Goal: Task Accomplishment & Management: Manage account settings

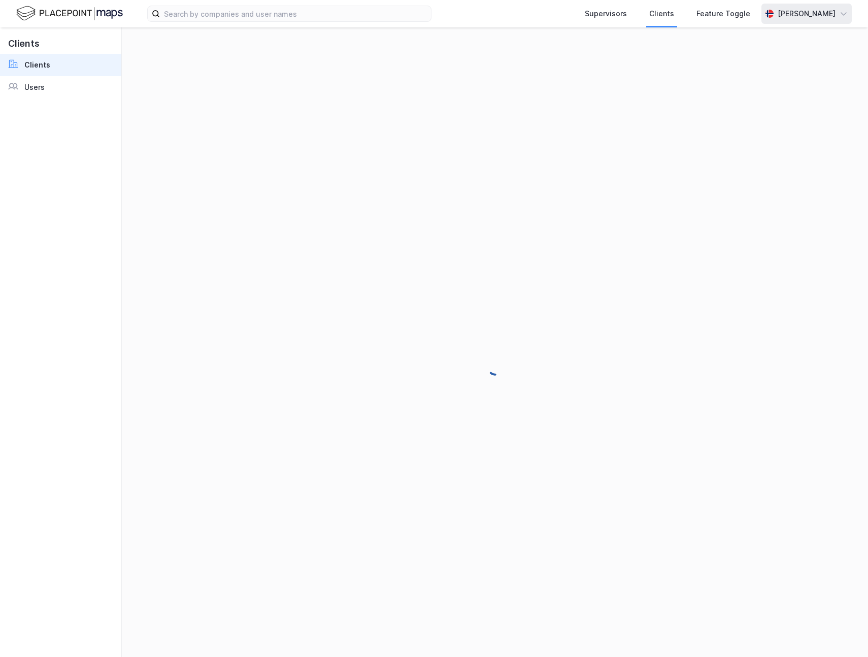
click at [783, 15] on div "[PERSON_NAME]" at bounding box center [807, 14] width 58 height 12
click at [49, 80] on link "Users" at bounding box center [60, 87] width 121 height 22
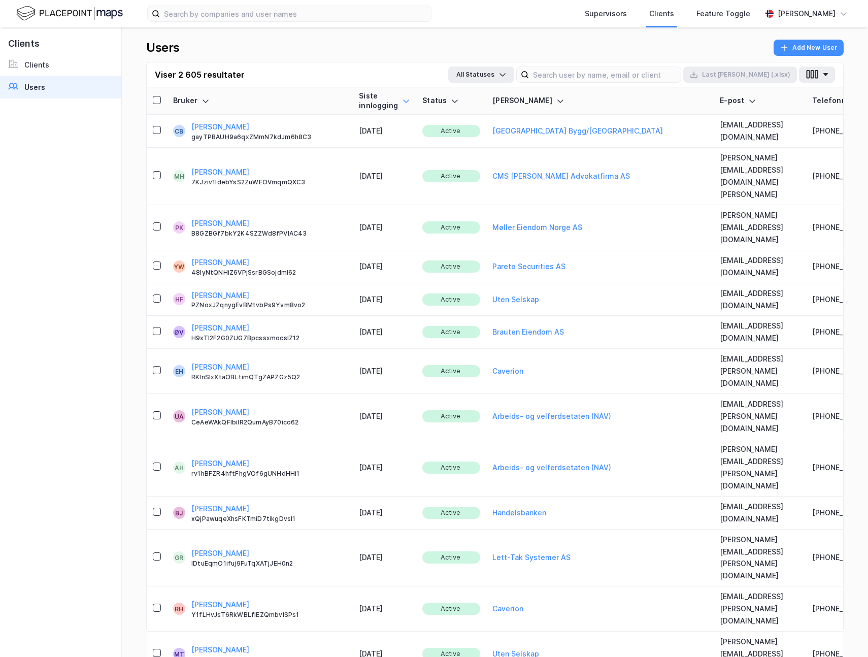
click at [402, 99] on icon at bounding box center [406, 101] width 8 height 8
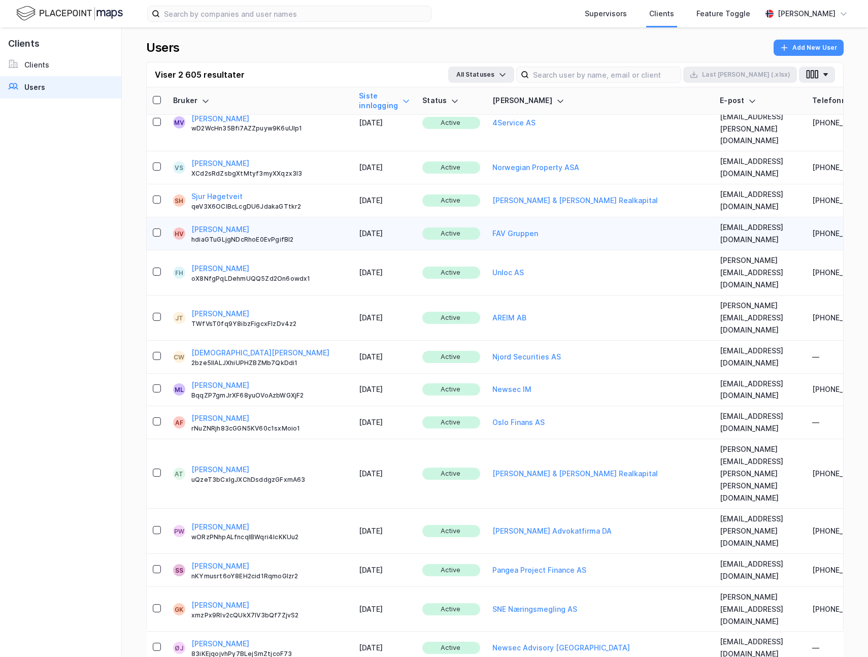
scroll to position [418, 0]
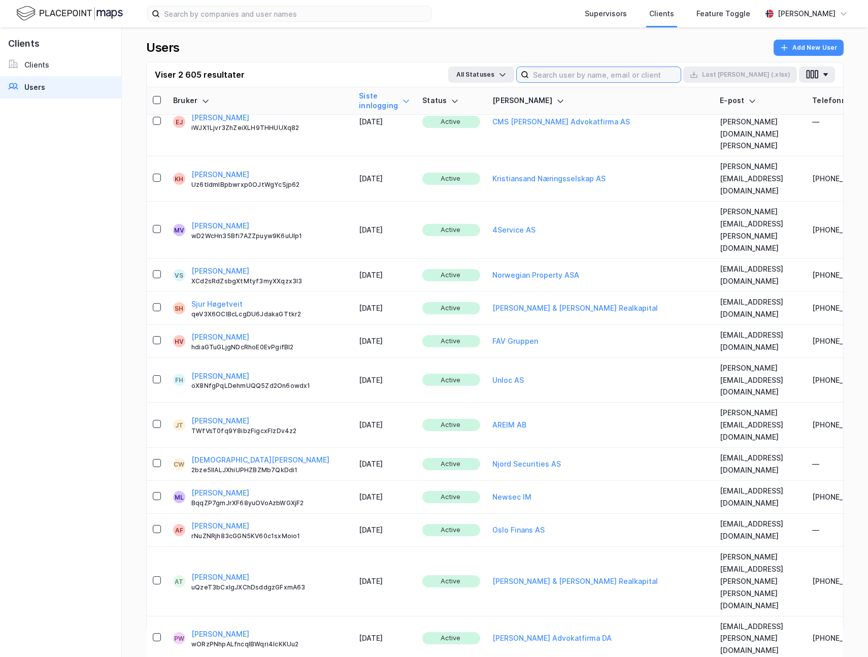
click at [618, 69] on input at bounding box center [605, 74] width 152 height 15
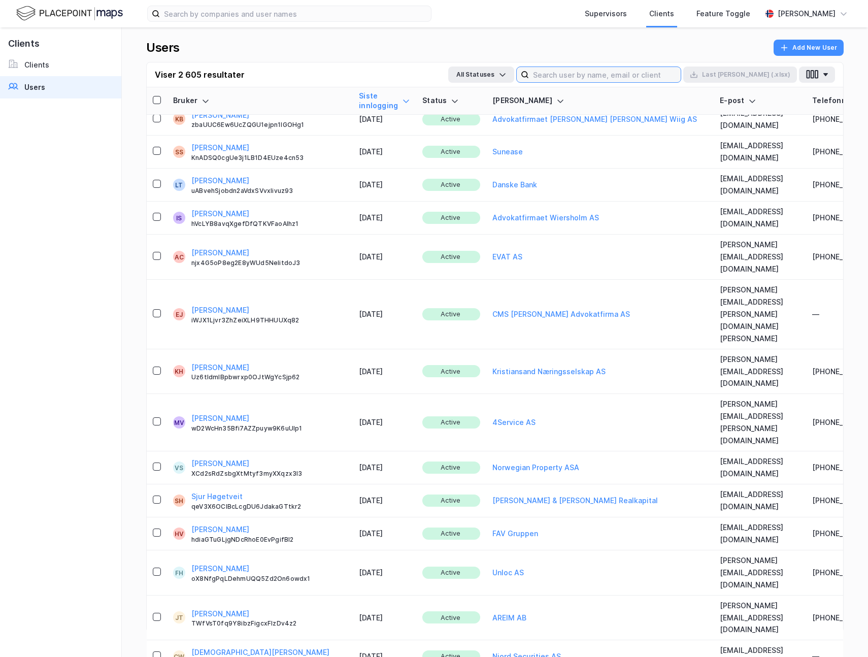
click at [605, 72] on input at bounding box center [605, 74] width 152 height 15
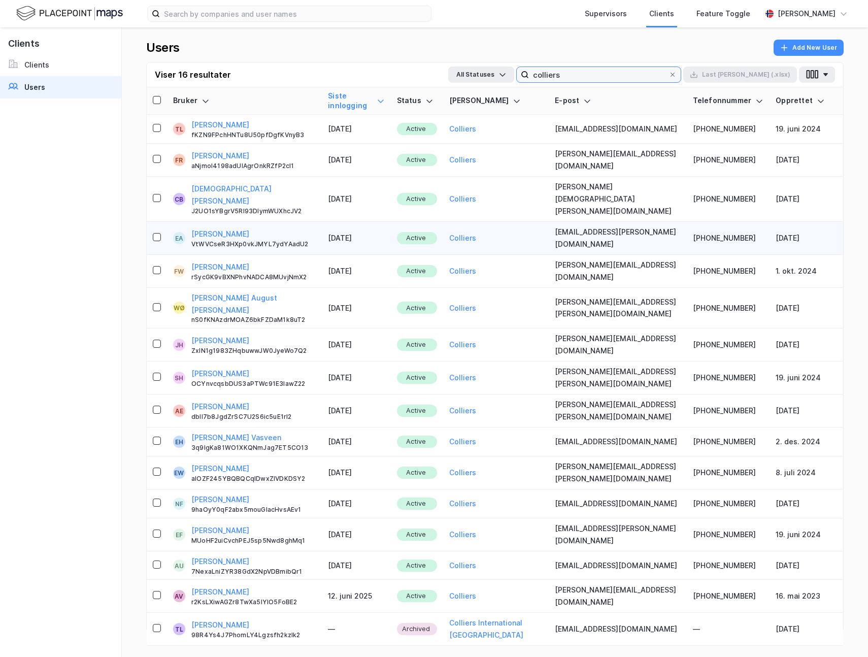
scroll to position [0, 0]
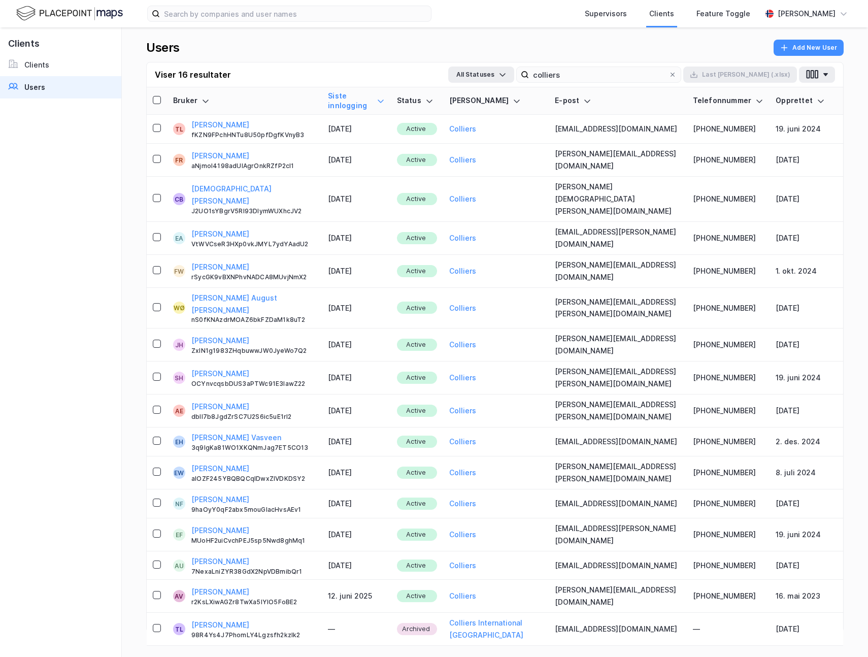
click at [384, 99] on icon at bounding box center [381, 100] width 6 height 3
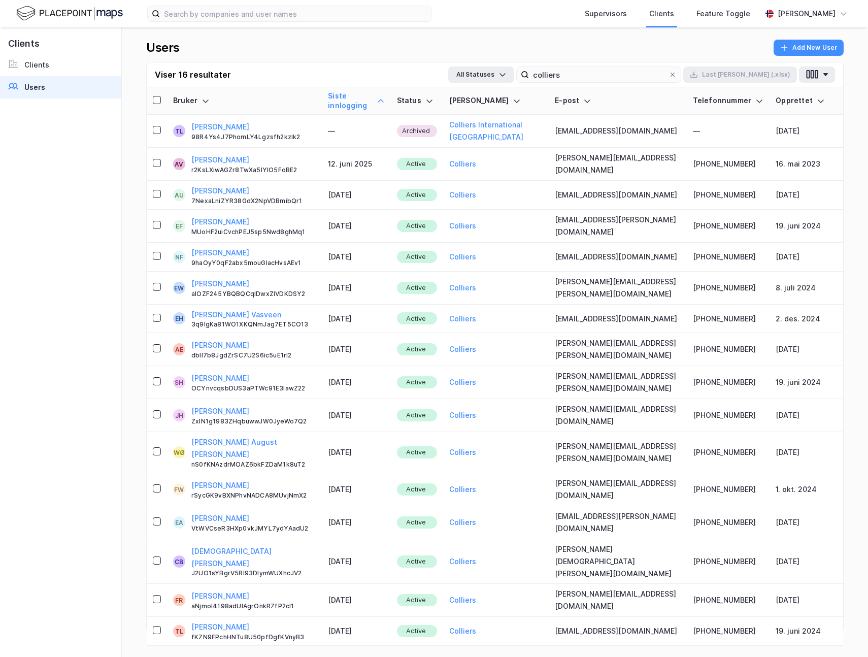
click at [383, 97] on icon at bounding box center [381, 101] width 8 height 8
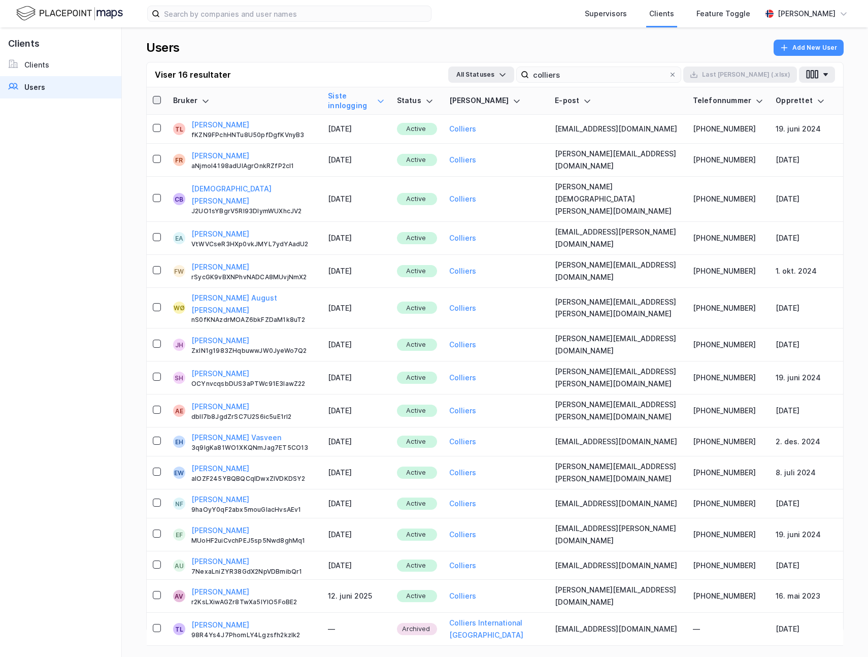
click at [157, 96] on icon at bounding box center [156, 99] width 7 height 7
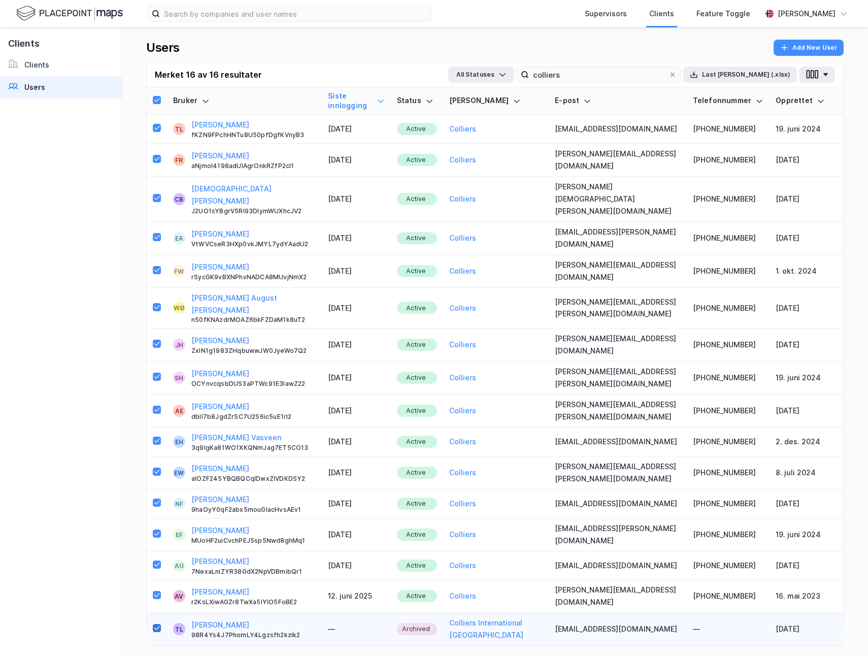
click at [158, 624] on icon at bounding box center [156, 627] width 7 height 7
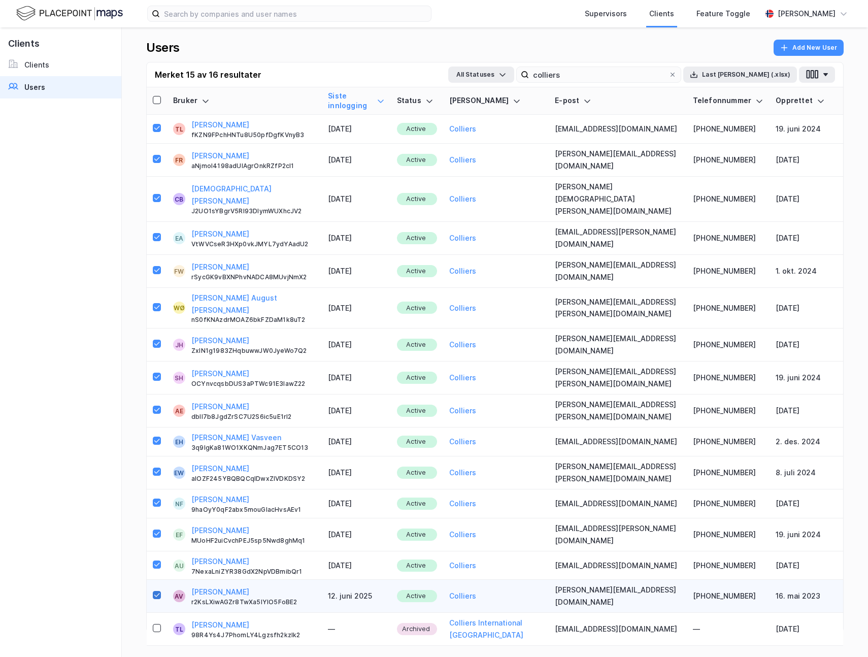
click at [157, 591] on icon at bounding box center [156, 594] width 7 height 7
click at [770, 72] on button "Last [PERSON_NAME] (.xlsx)" at bounding box center [740, 74] width 114 height 16
click at [626, 77] on input "colliers" at bounding box center [599, 74] width 140 height 15
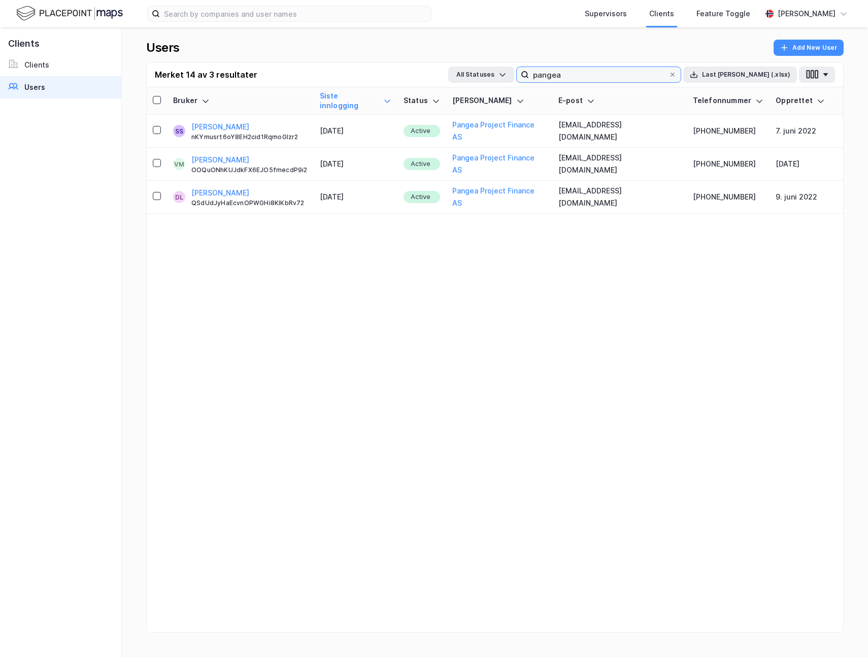
type input "pangea"
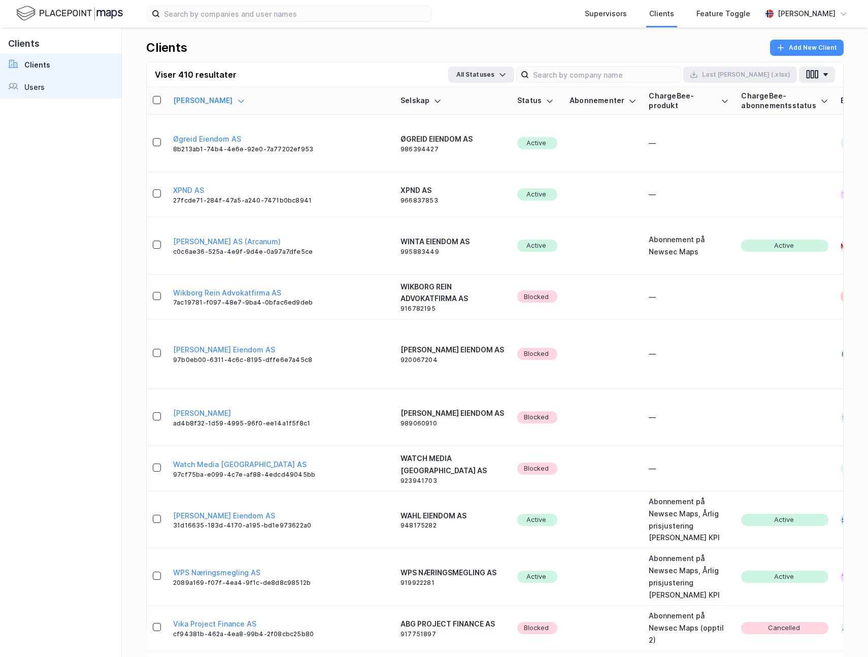
click at [52, 86] on link "Users" at bounding box center [60, 87] width 121 height 22
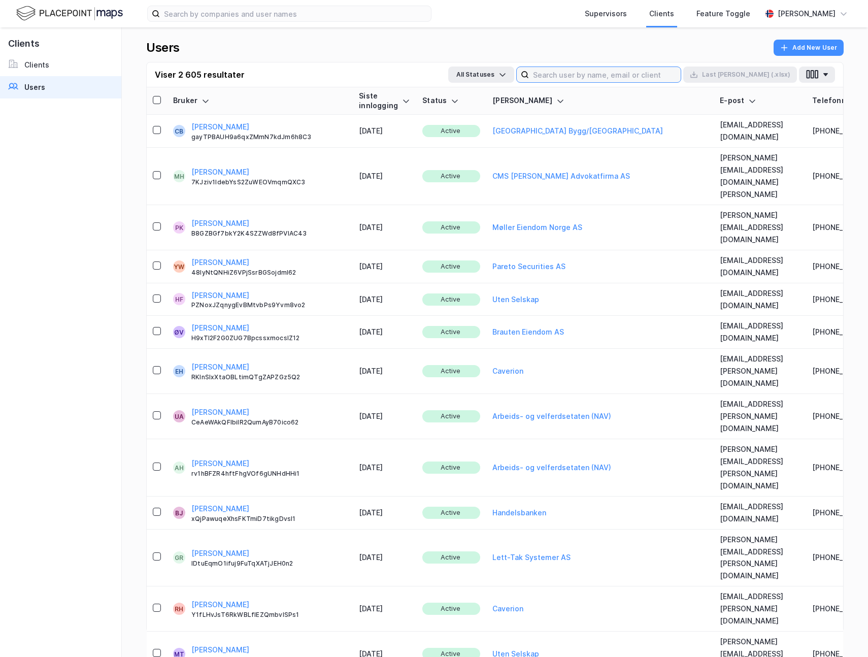
click at [607, 75] on input at bounding box center [605, 74] width 152 height 15
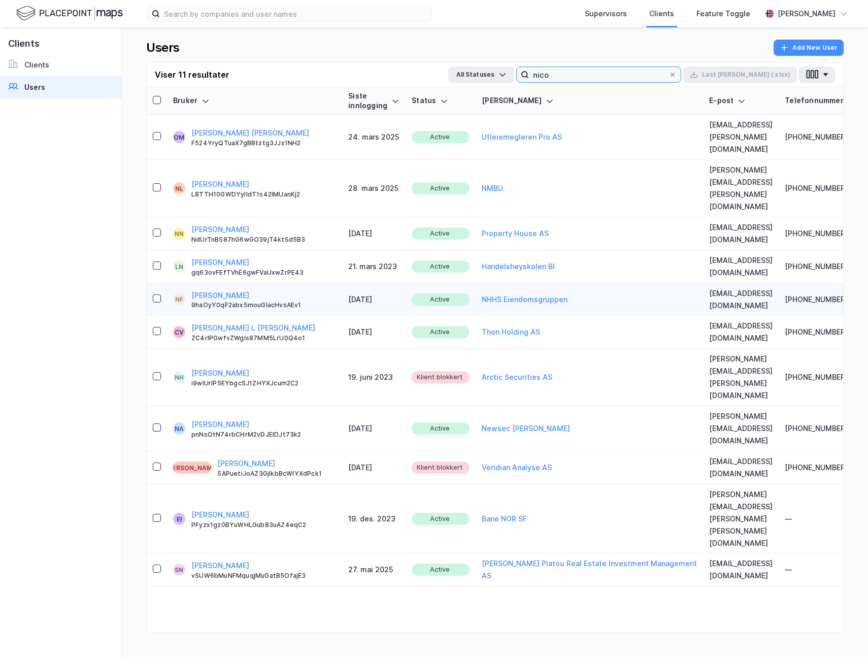
scroll to position [0, 1]
type input "nico"
click at [225, 289] on button "[PERSON_NAME]" at bounding box center [220, 295] width 58 height 12
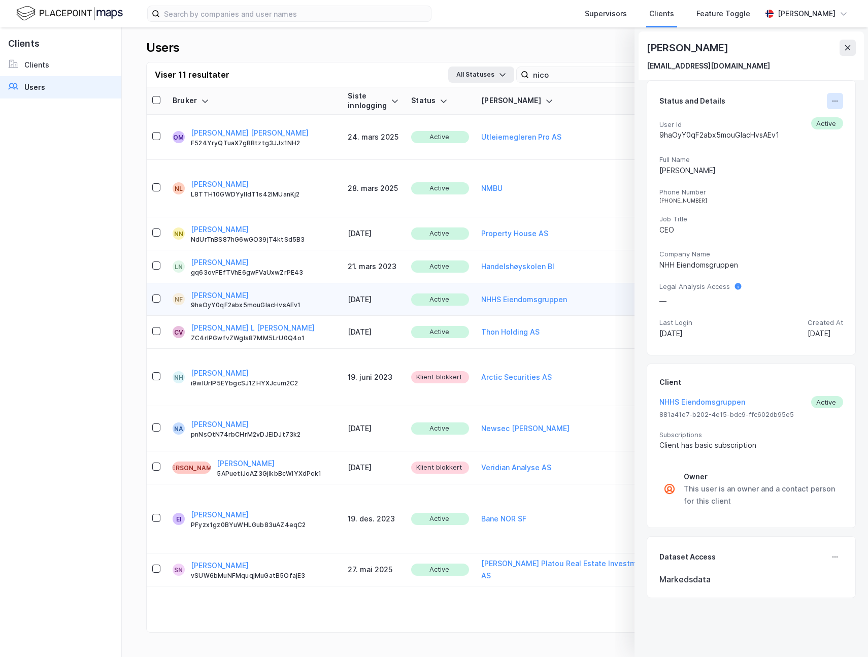
click at [837, 101] on icon at bounding box center [837, 101] width 1 height 1
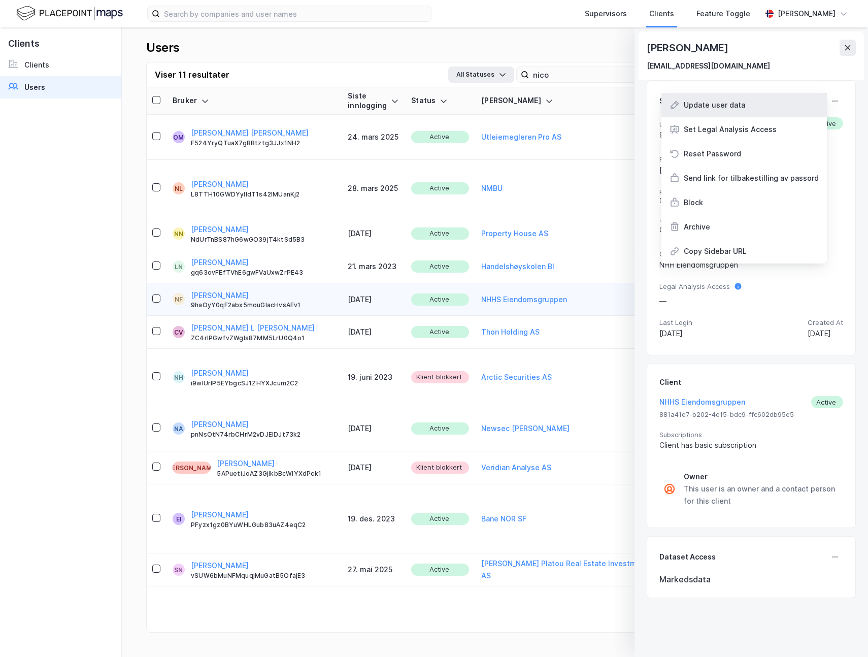
click at [768, 108] on div "Update user data" at bounding box center [743, 105] width 165 height 24
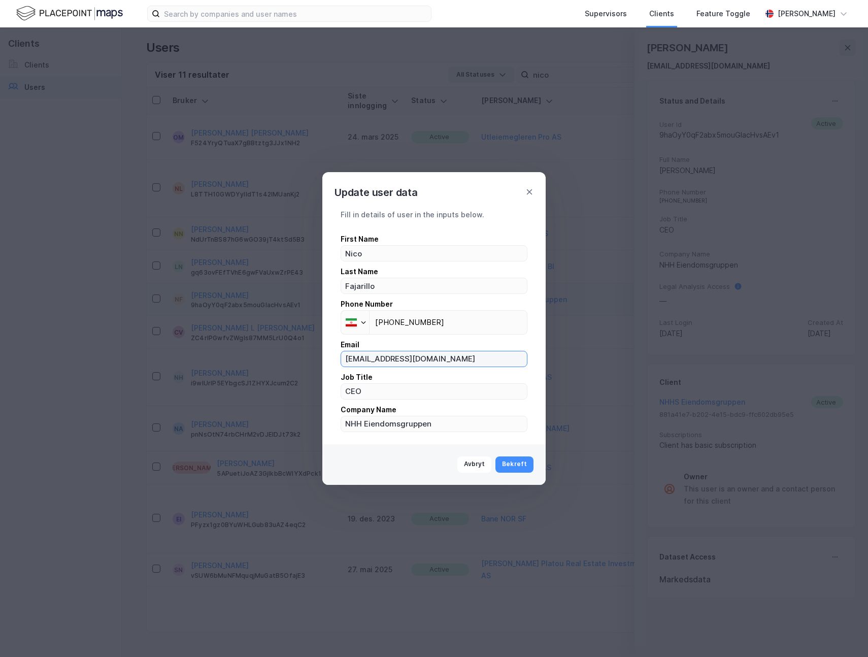
click at [417, 359] on input "s203361@nhhs.no" at bounding box center [434, 358] width 186 height 15
paste input "Nico.Fajarillo@colliers.com"
click at [351, 359] on input "Nico.Fajarillo@colliers.com" at bounding box center [434, 358] width 186 height 15
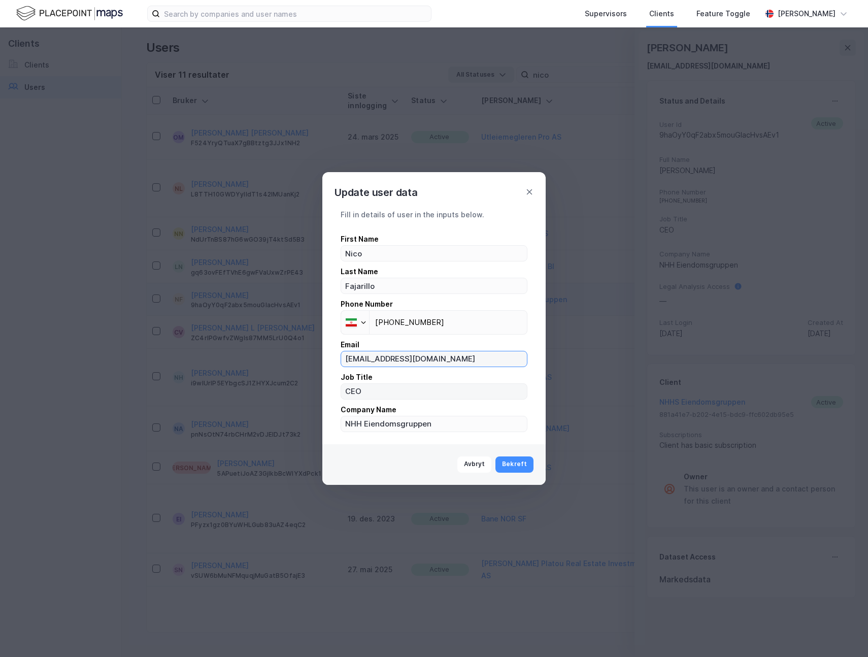
type input "[EMAIL_ADDRESS][DOMAIN_NAME]"
click at [375, 394] on input "CEO" at bounding box center [434, 391] width 186 height 15
click at [372, 424] on input "NHH Eiendomsgruppen" at bounding box center [434, 423] width 186 height 15
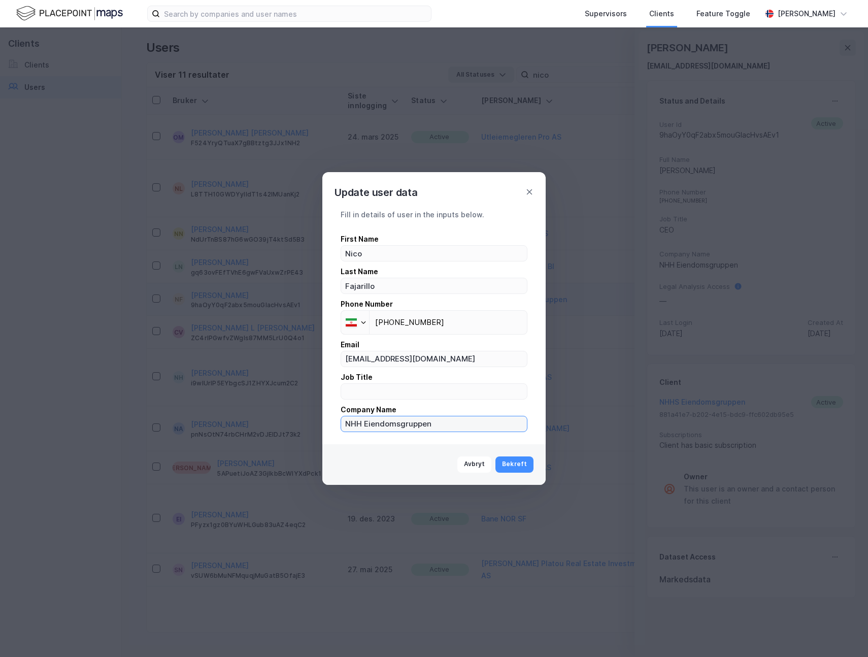
click at [372, 424] on input "NHH Eiendomsgruppen" at bounding box center [434, 423] width 186 height 15
type input "Colliers"
click at [365, 322] on div at bounding box center [363, 322] width 6 height 6
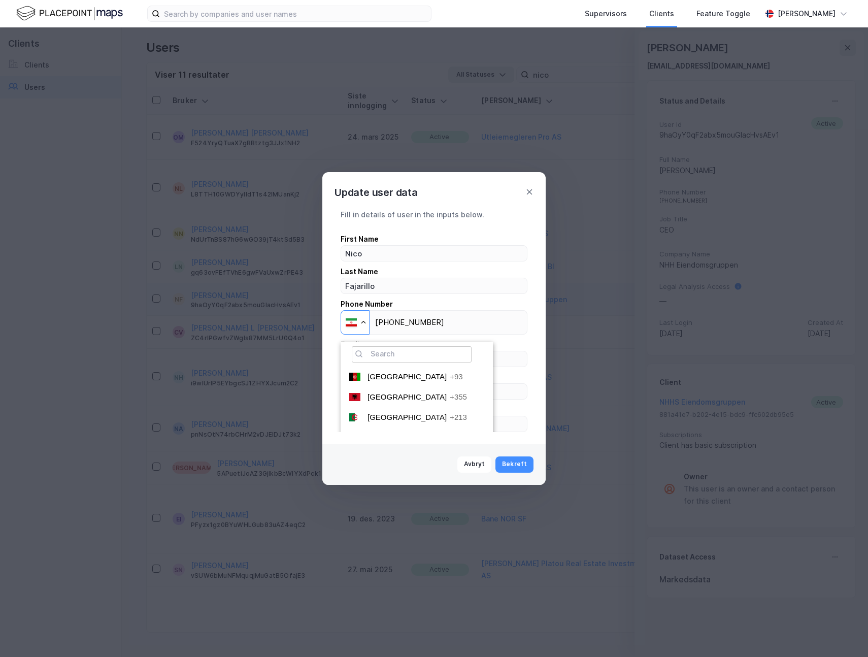
scroll to position [1677, 0]
type input "m"
type input "no"
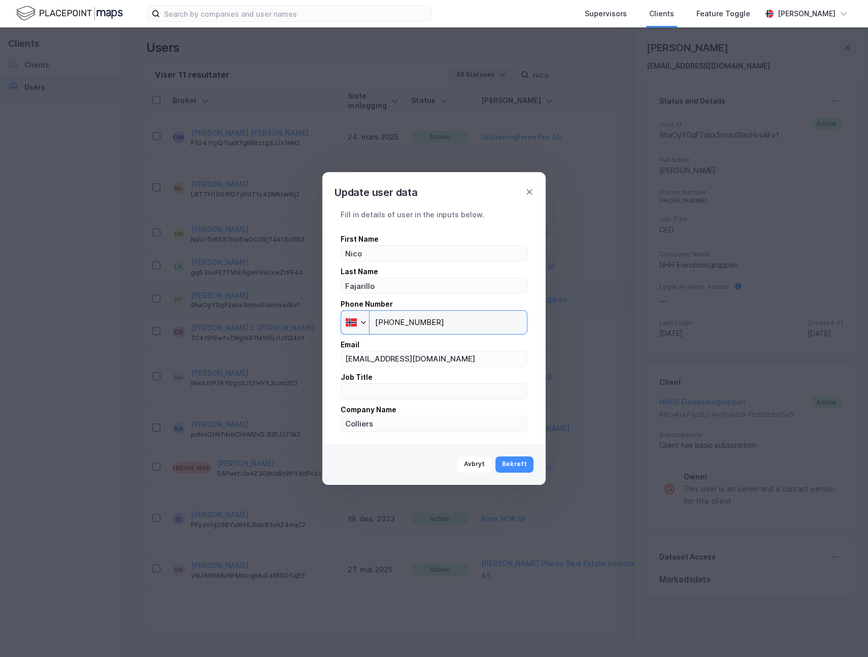
click at [392, 321] on input "+47 037 83 4" at bounding box center [434, 322] width 187 height 24
click at [398, 321] on input "+47 903 78 34" at bounding box center [434, 322] width 187 height 24
type input "[PHONE_NUMBER]"
click at [516, 462] on button "Bekreft" at bounding box center [514, 464] width 38 height 16
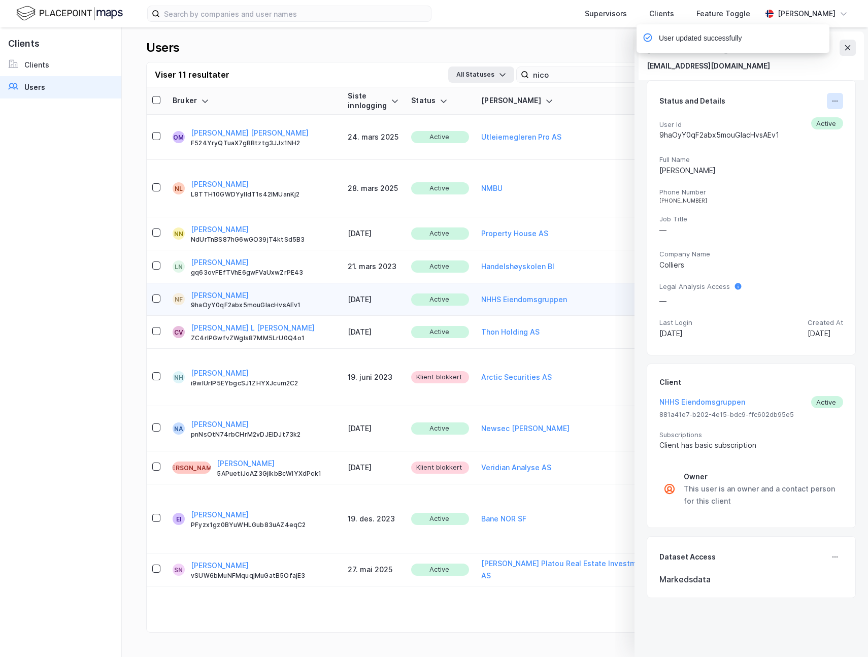
click at [841, 97] on button at bounding box center [835, 101] width 16 height 16
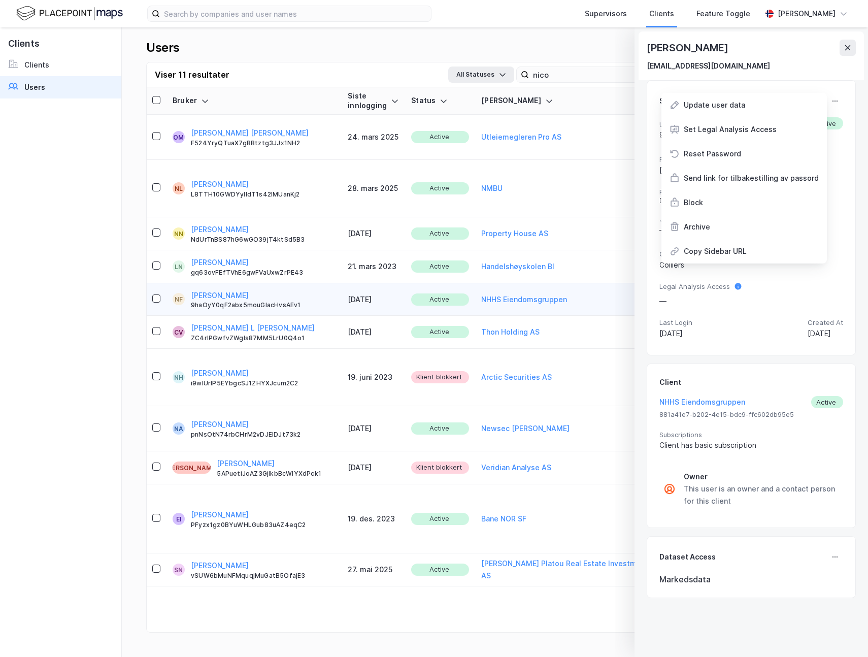
click at [819, 84] on div "Status and Details Update user data Set Legal Analysis Access Reset Password Se…" at bounding box center [751, 217] width 209 height 275
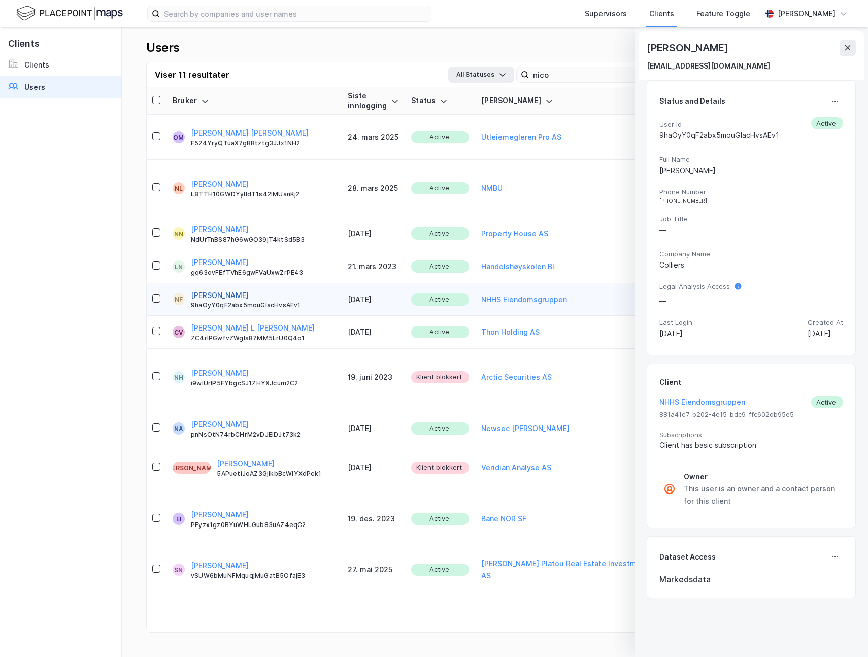
click at [225, 289] on button "[PERSON_NAME]" at bounding box center [220, 295] width 58 height 12
click at [681, 403] on button "NHHS Eiendomsgruppen" at bounding box center [702, 402] width 86 height 12
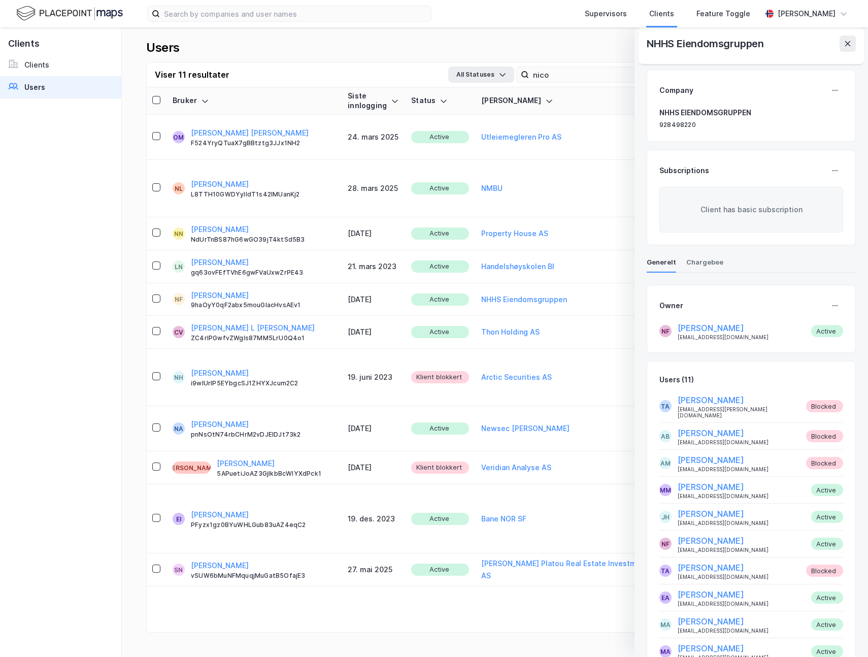
scroll to position [238, 0]
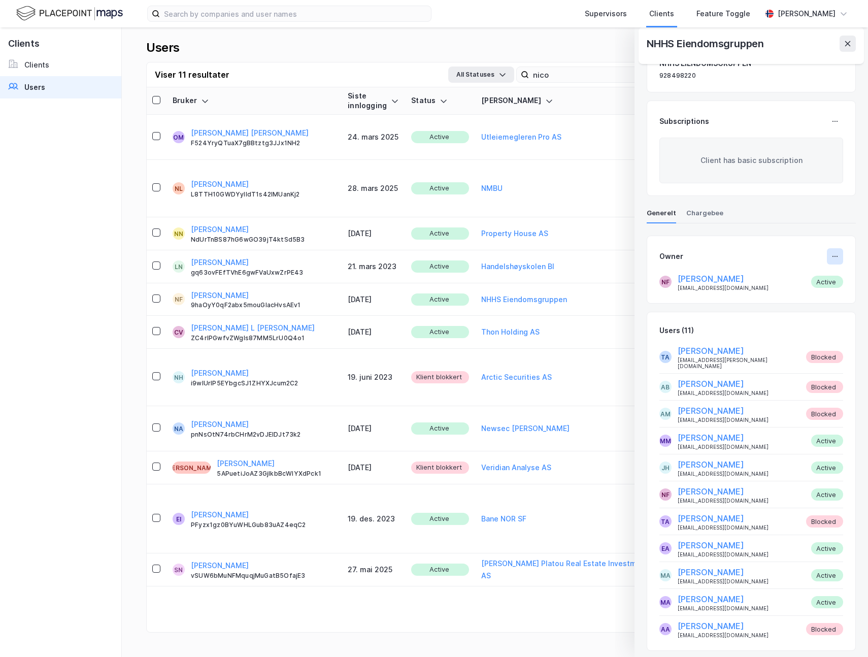
click at [839, 253] on button at bounding box center [835, 256] width 16 height 16
click at [815, 261] on div "Set Owner" at bounding box center [800, 260] width 37 height 12
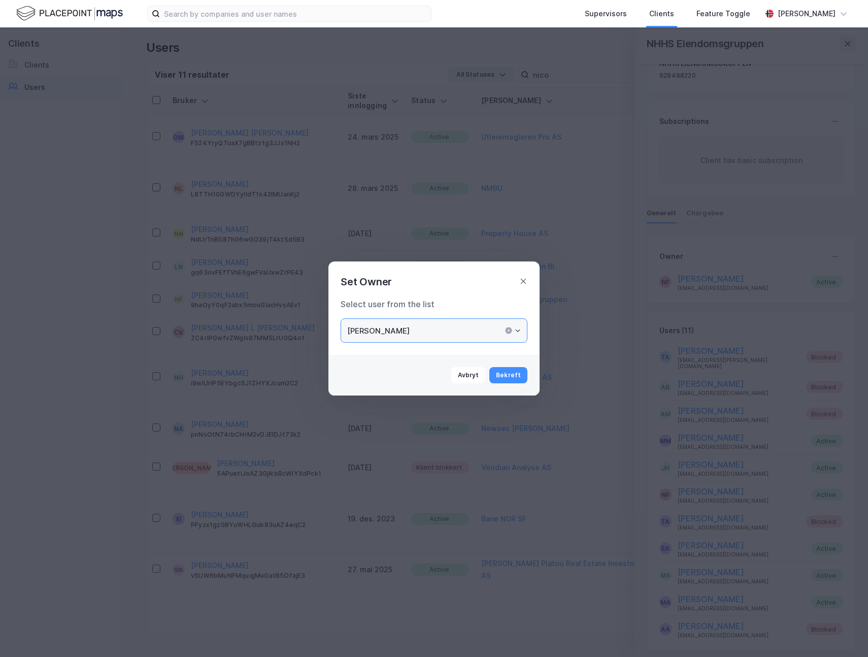
click at [440, 324] on input "[PERSON_NAME]" at bounding box center [434, 330] width 186 height 23
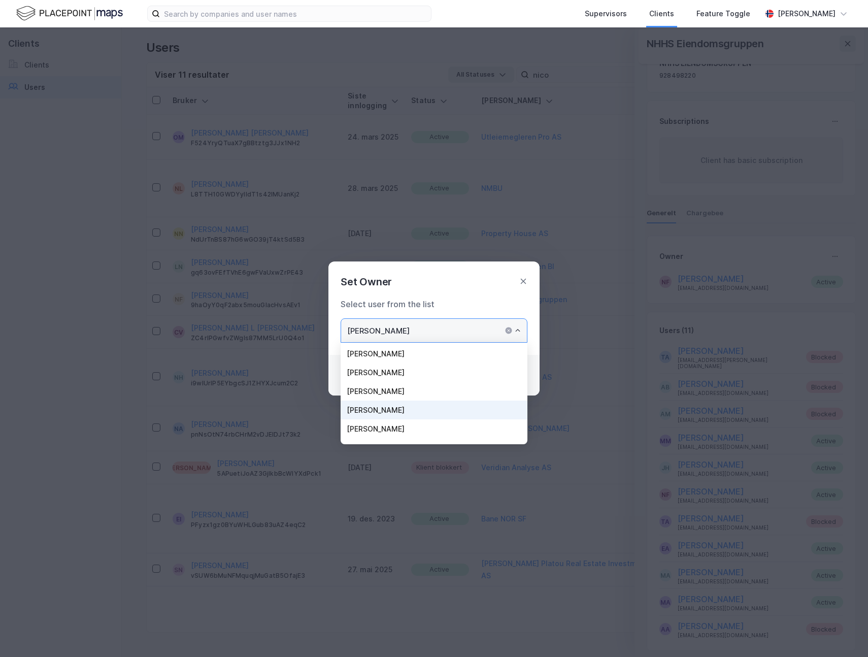
scroll to position [43, 0]
click at [410, 380] on li "[PERSON_NAME]" at bounding box center [434, 384] width 187 height 19
type input "[PERSON_NAME]"
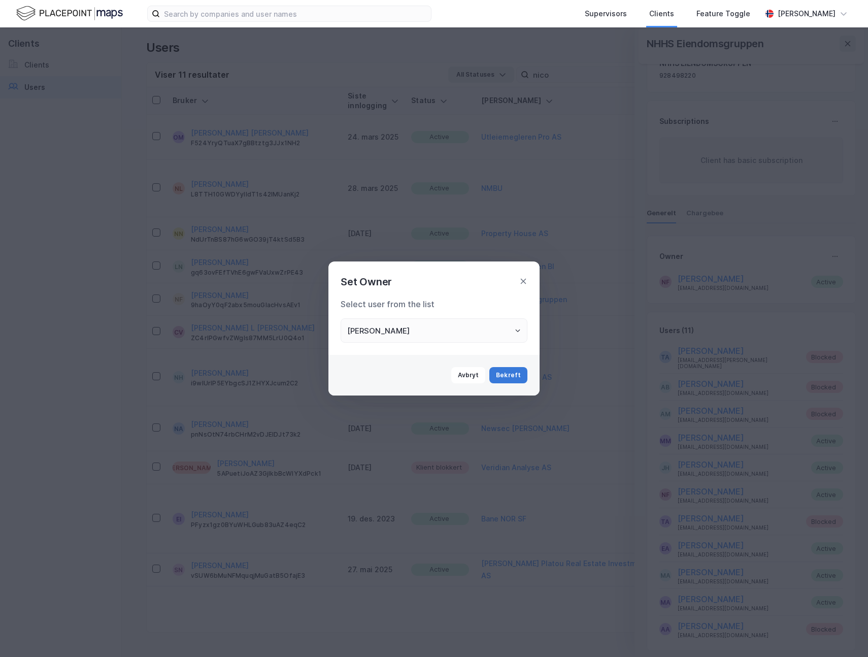
click at [514, 373] on button "Bekreft" at bounding box center [508, 375] width 38 height 16
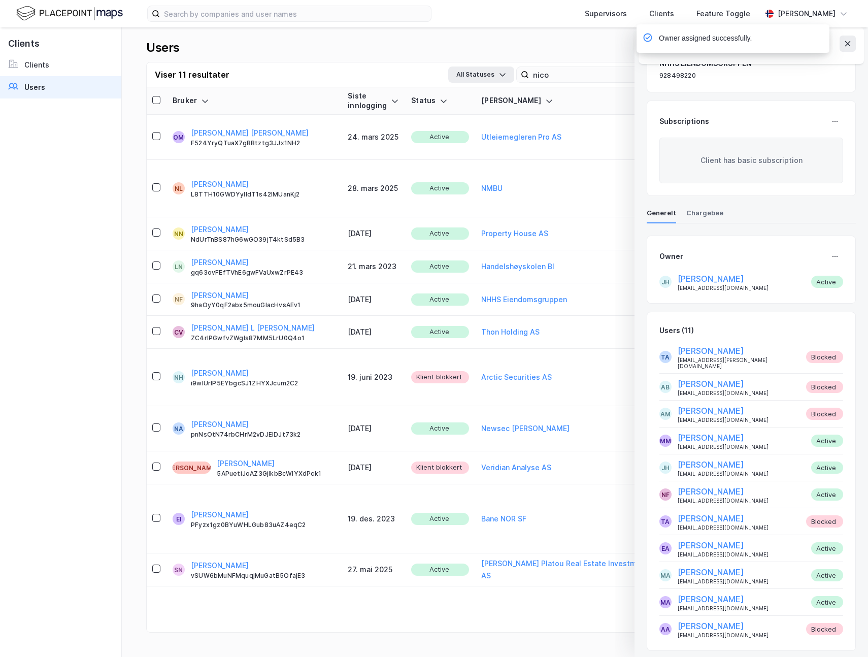
scroll to position [0, 0]
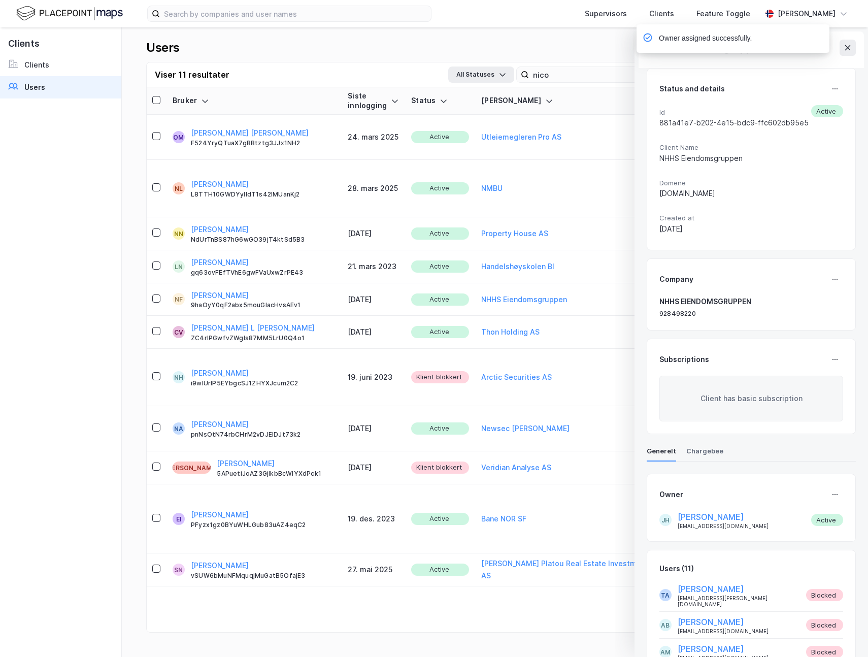
click at [848, 41] on div "Owner assigned successfully." at bounding box center [763, 41] width 193 height 34
click at [846, 47] on div "Owner assigned successfully." at bounding box center [763, 41] width 193 height 34
click at [851, 52] on div "Owner assigned successfully." at bounding box center [763, 41] width 193 height 34
click at [495, 32] on div "Users Add New User Viser 11 resultater All Statuses nico Last ned (.xlsx) Bruke…" at bounding box center [495, 341] width 746 height 629
click at [149, 93] on th at bounding box center [156, 100] width 20 height 27
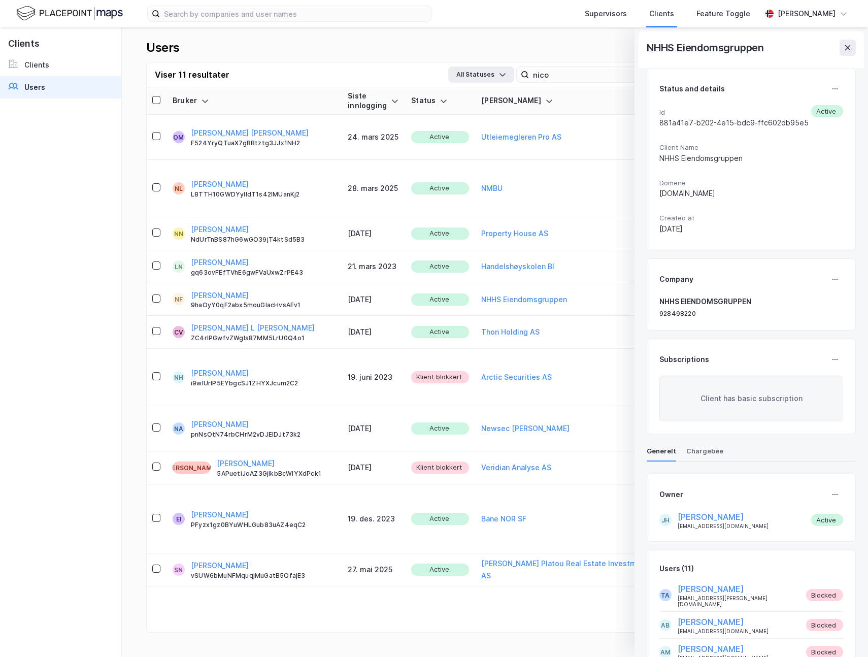
click at [72, 86] on link "Users" at bounding box center [60, 87] width 121 height 22
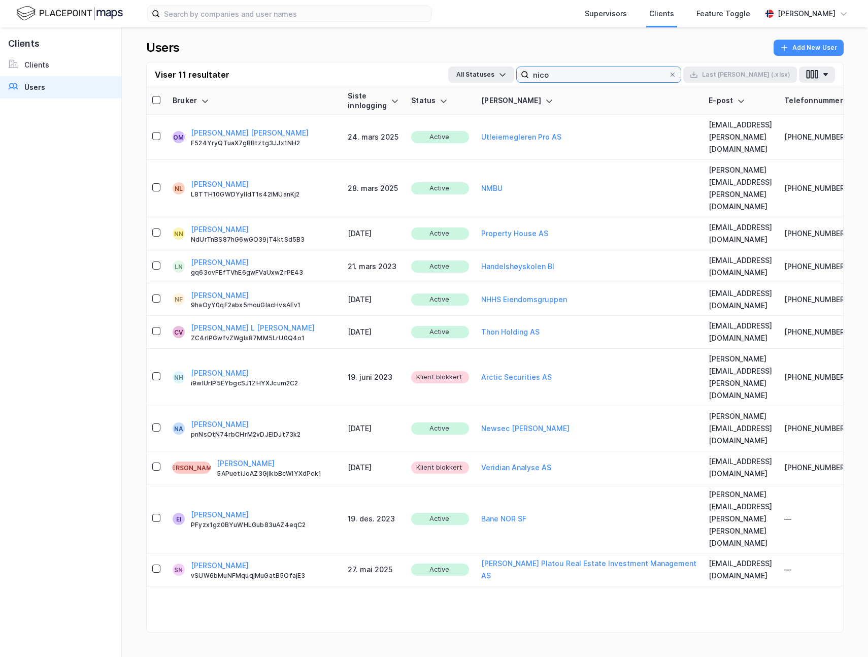
click at [629, 76] on input "nico" at bounding box center [599, 74] width 140 height 15
click at [225, 289] on button "[PERSON_NAME]" at bounding box center [220, 295] width 58 height 12
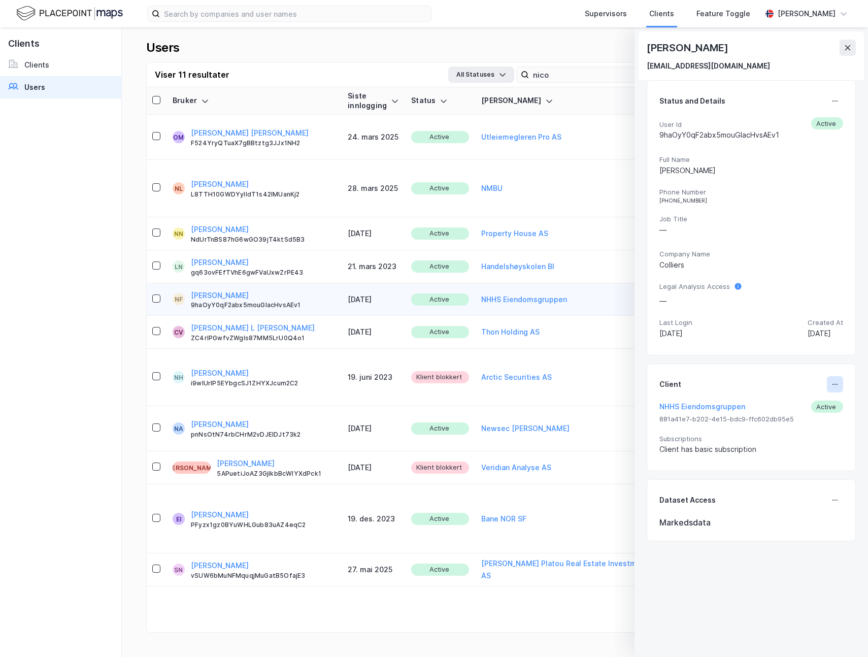
click at [832, 383] on icon at bounding box center [835, 384] width 8 height 8
click at [817, 387] on div "Set Client" at bounding box center [801, 388] width 35 height 12
click at [841, 385] on button at bounding box center [835, 384] width 16 height 16
click at [812, 388] on div "Set Client" at bounding box center [801, 388] width 35 height 12
click at [839, 386] on icon at bounding box center [835, 384] width 8 height 8
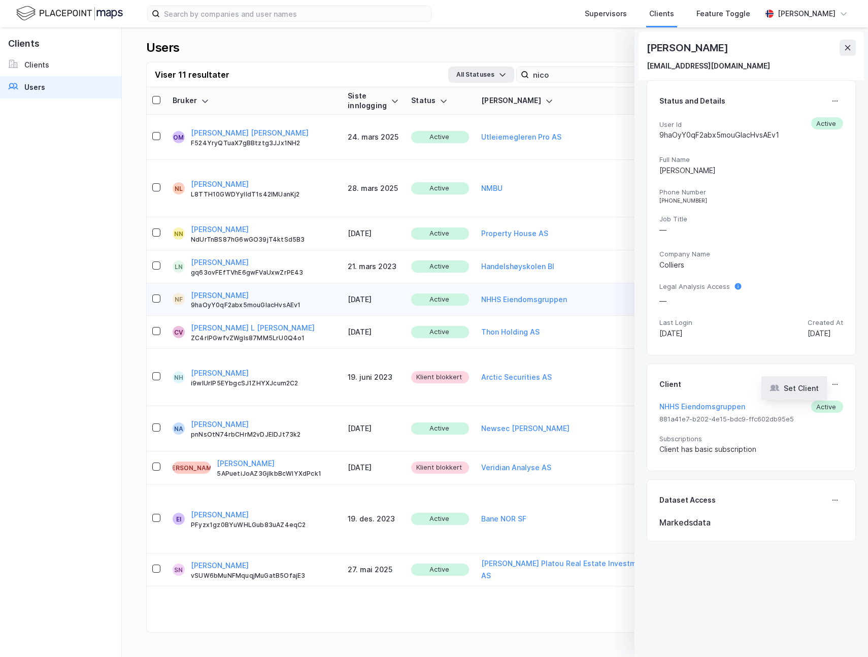
click at [796, 388] on div "Set Client" at bounding box center [801, 388] width 35 height 12
type input "NHHS Eiendomsgruppen"
type input "User"
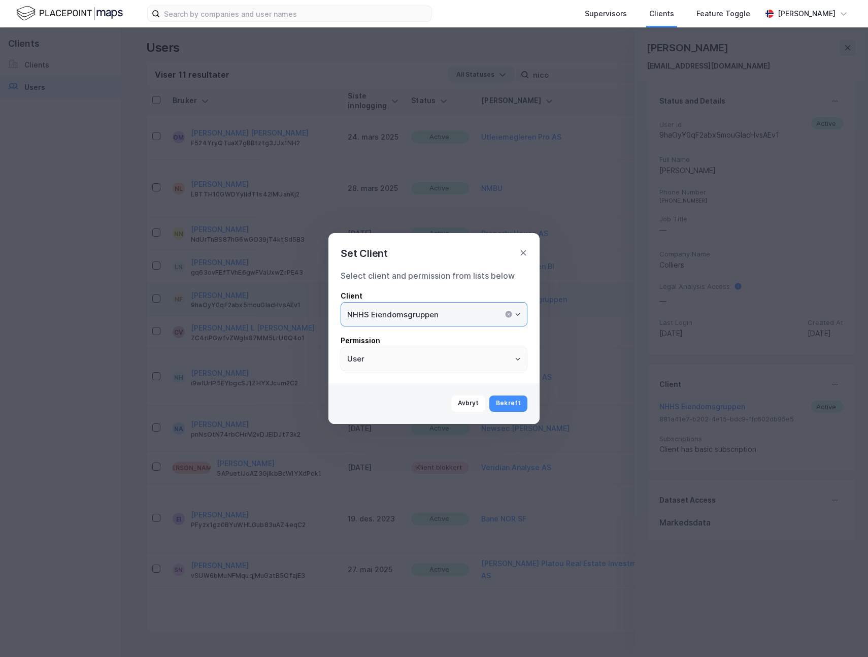
click at [449, 308] on input "NHHS Eiendomsgruppen" at bounding box center [434, 314] width 186 height 23
click at [364, 335] on li "Colliers" at bounding box center [434, 335] width 187 height 19
type input "Colliers"
click at [517, 401] on button "Bekreft" at bounding box center [508, 403] width 38 height 16
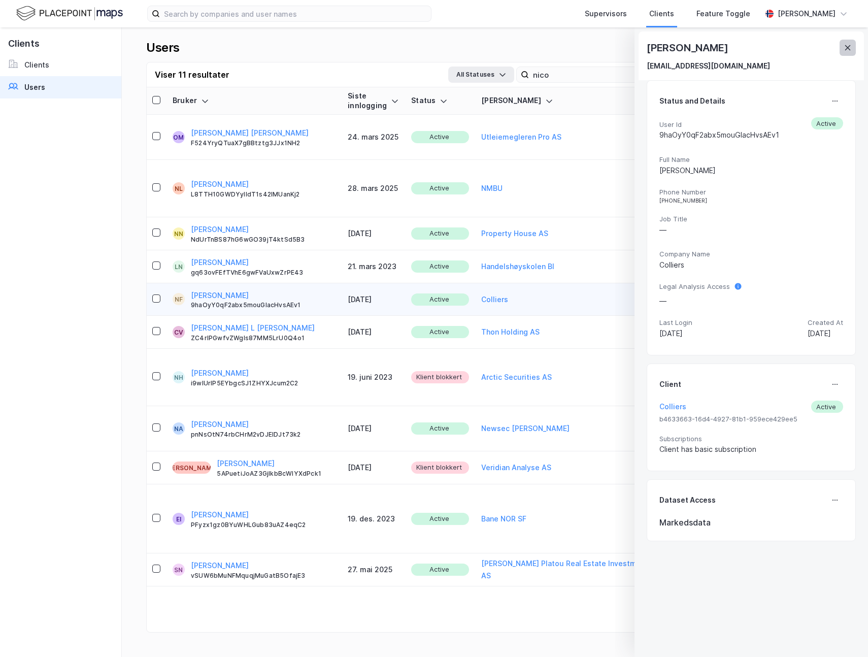
click at [852, 48] on button at bounding box center [848, 48] width 16 height 16
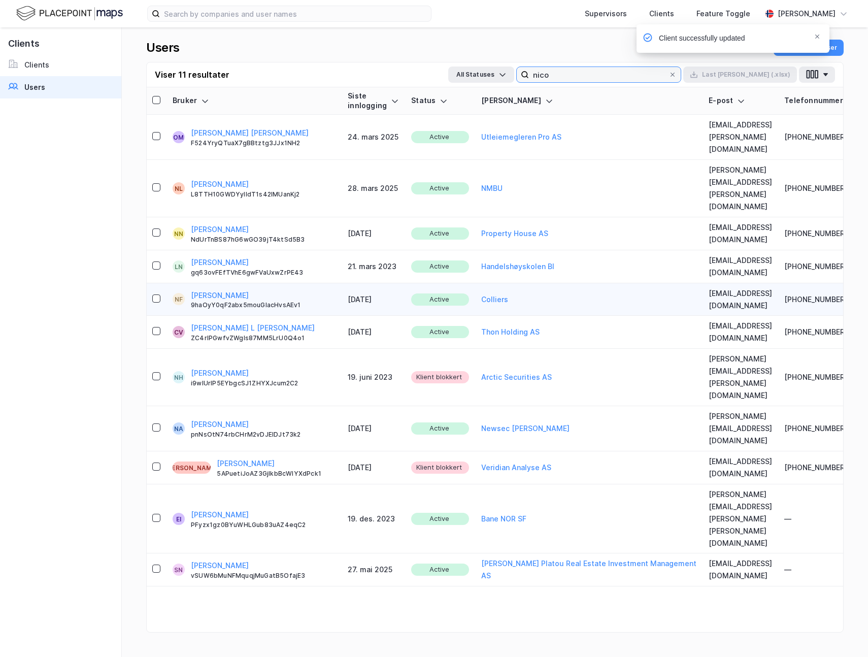
click at [599, 74] on input "nico" at bounding box center [599, 74] width 140 height 15
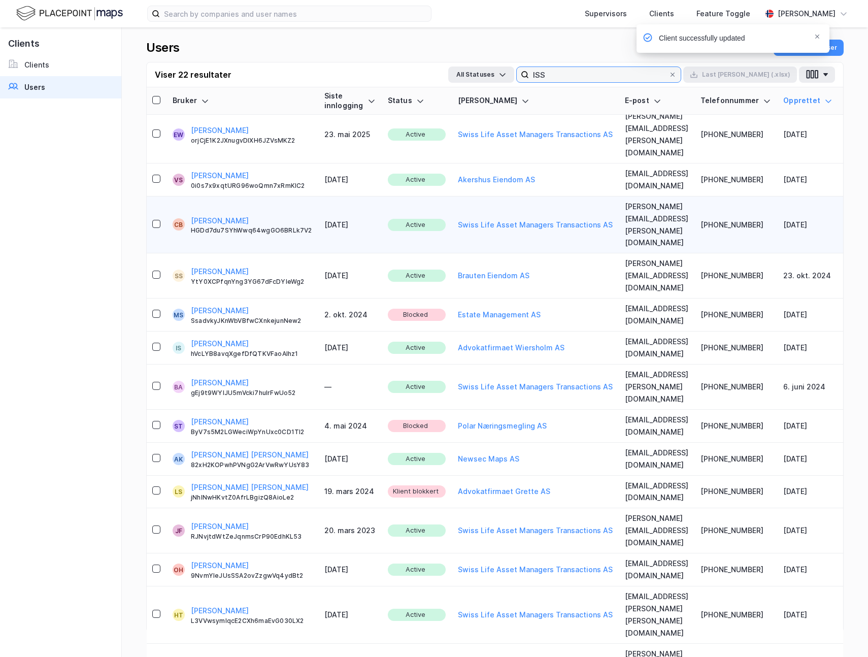
scroll to position [0, 1]
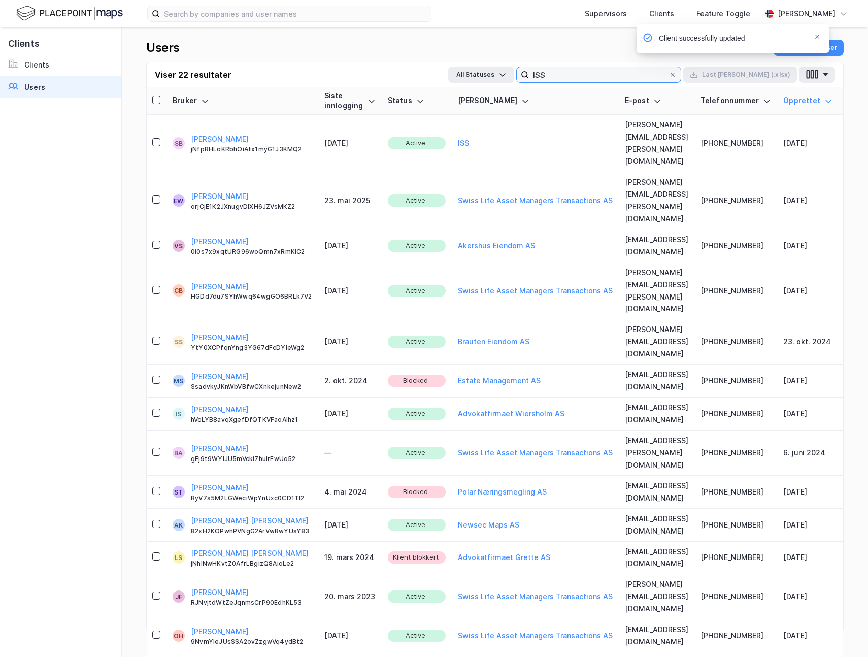
click at [608, 76] on input "ISS" at bounding box center [599, 74] width 140 height 15
click at [632, 86] on div "Viser 22 resultater All Statuses ISS Last ned (.xlsx) Bruker Siste innlogging S…" at bounding box center [494, 347] width 697 height 571
click at [629, 74] on input "ISS" at bounding box center [599, 74] width 140 height 15
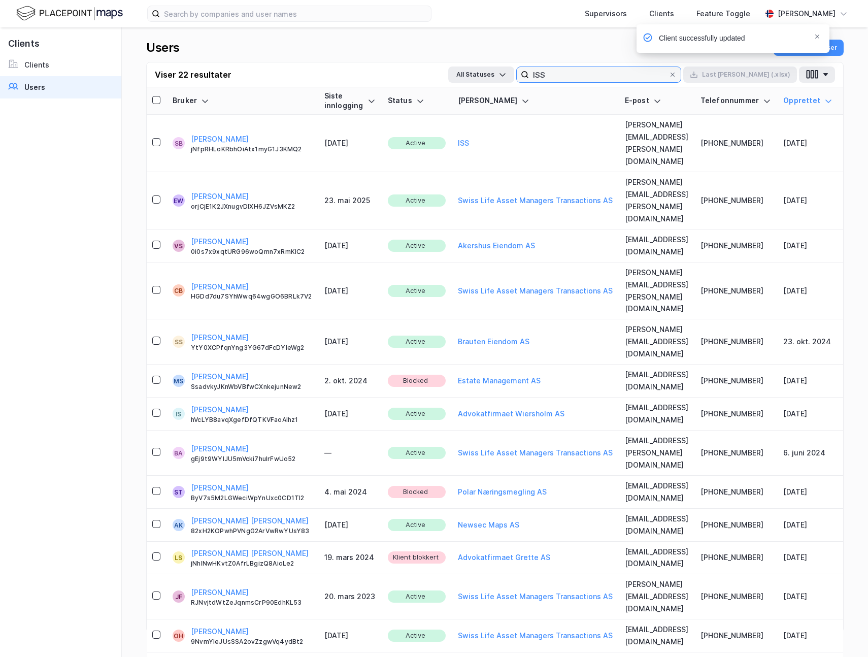
click at [629, 74] on input "ISS" at bounding box center [599, 74] width 140 height 15
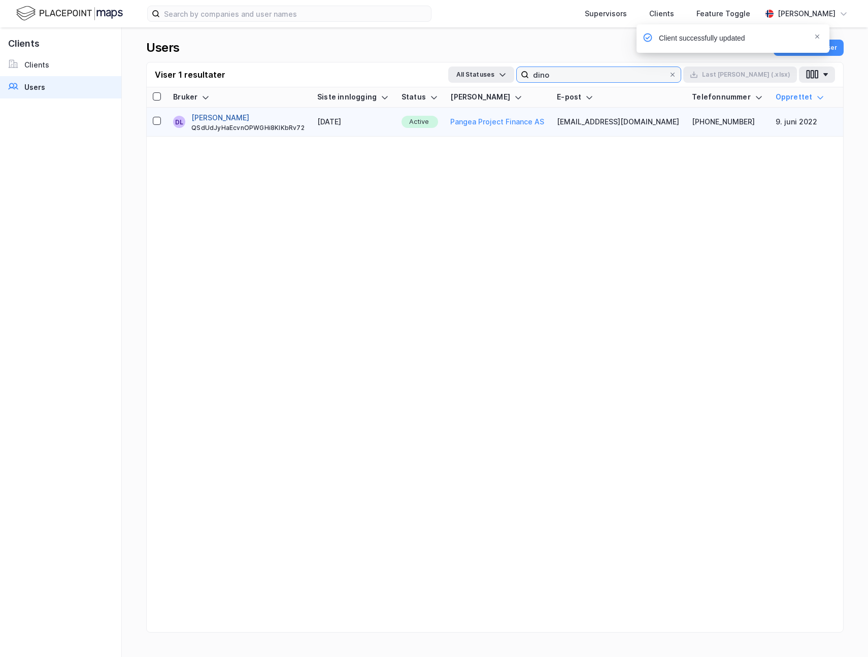
type input "dino"
click at [221, 120] on button "[PERSON_NAME]" at bounding box center [220, 118] width 58 height 12
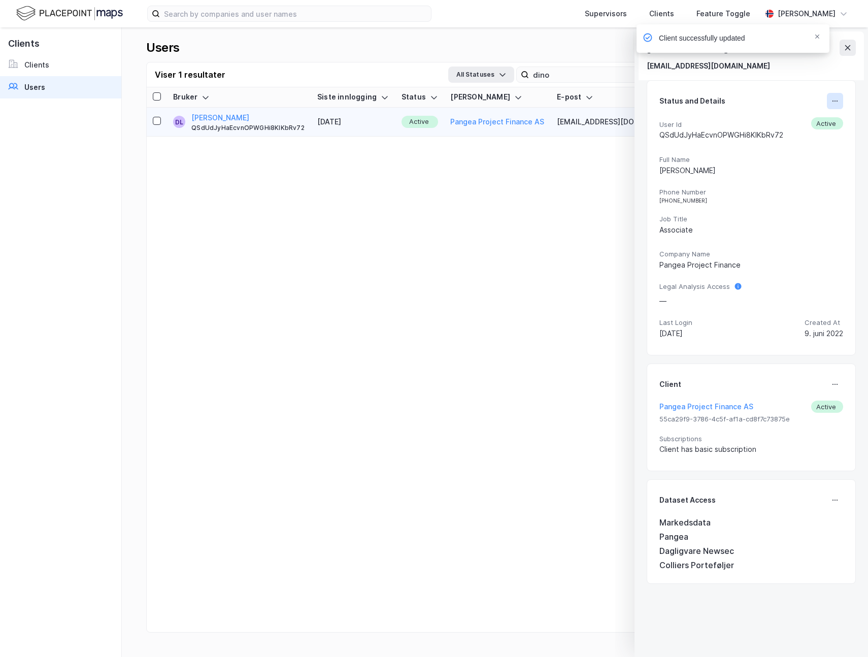
click at [833, 104] on icon at bounding box center [835, 101] width 8 height 8
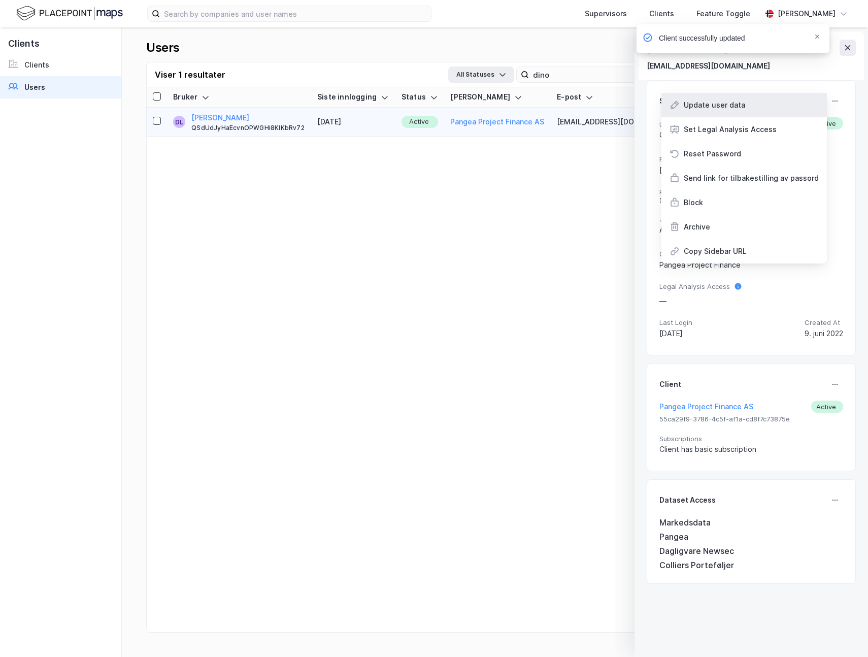
click at [745, 102] on div "Update user data" at bounding box center [714, 105] width 61 height 12
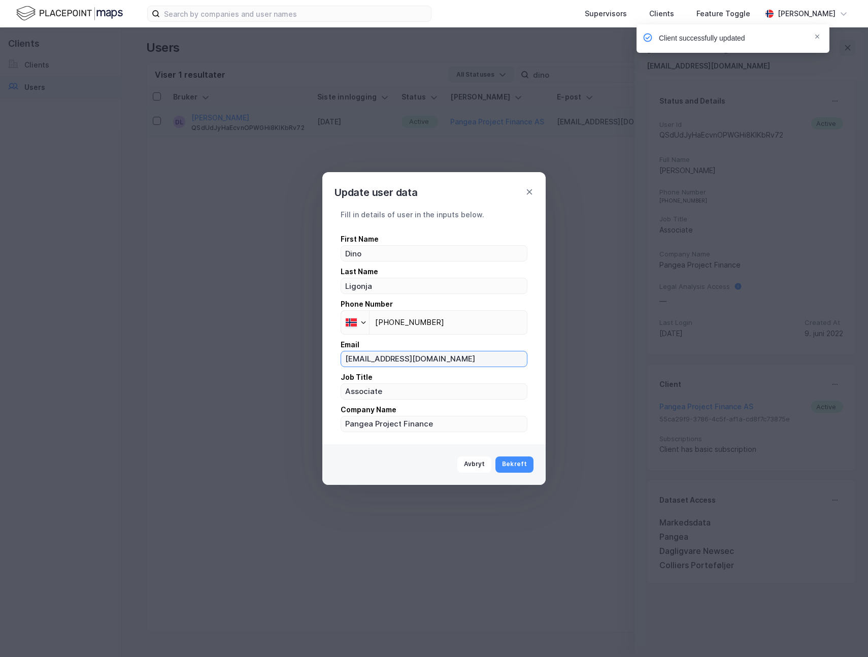
click at [392, 362] on input "dl@pangeaproject.no" at bounding box center [434, 358] width 186 height 15
type input "[EMAIL_ADDRESS][DOMAIN_NAME]"
click at [518, 463] on button "Bekreft" at bounding box center [514, 464] width 38 height 16
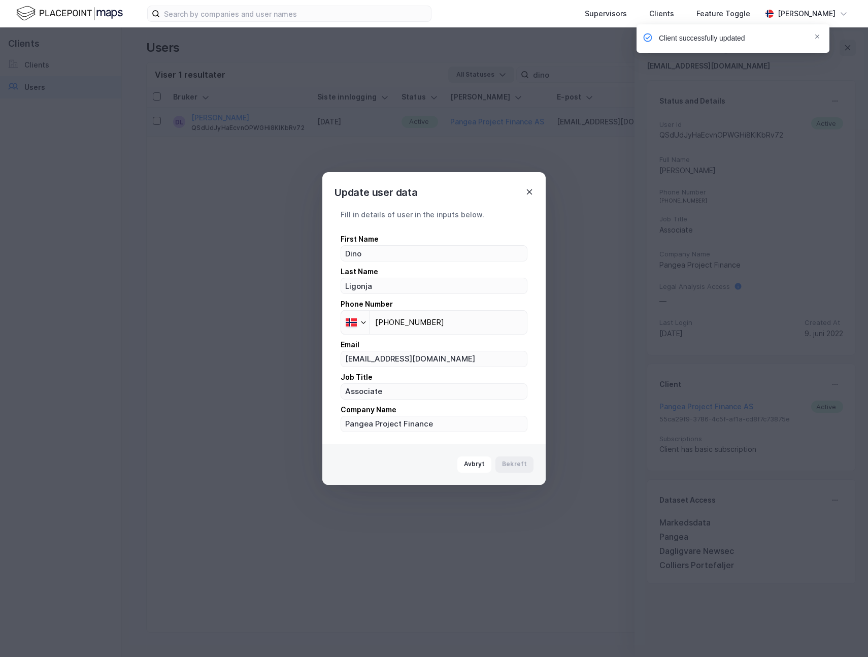
click at [529, 191] on icon at bounding box center [529, 192] width 8 height 8
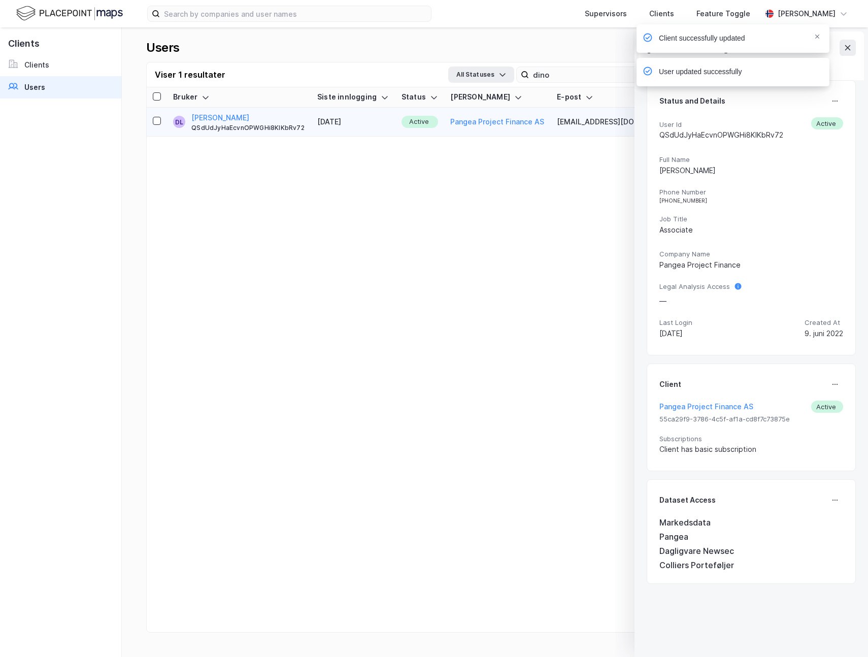
click at [849, 48] on div "Client successfully updated User updated successfully" at bounding box center [763, 57] width 193 height 67
click at [848, 48] on div "Client successfully updated User updated successfully" at bounding box center [763, 57] width 193 height 67
click at [600, 75] on input "dino" at bounding box center [599, 74] width 140 height 15
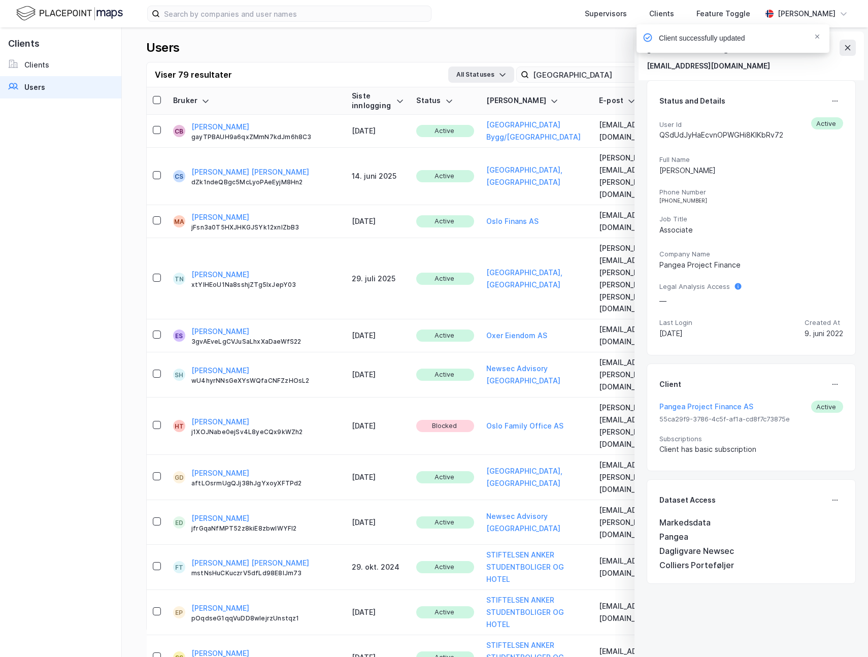
click at [851, 47] on div "Client successfully updated" at bounding box center [763, 41] width 193 height 34
click at [848, 47] on div "Client successfully updated" at bounding box center [763, 41] width 193 height 34
click at [846, 48] on div "Client successfully updated" at bounding box center [763, 41] width 193 height 34
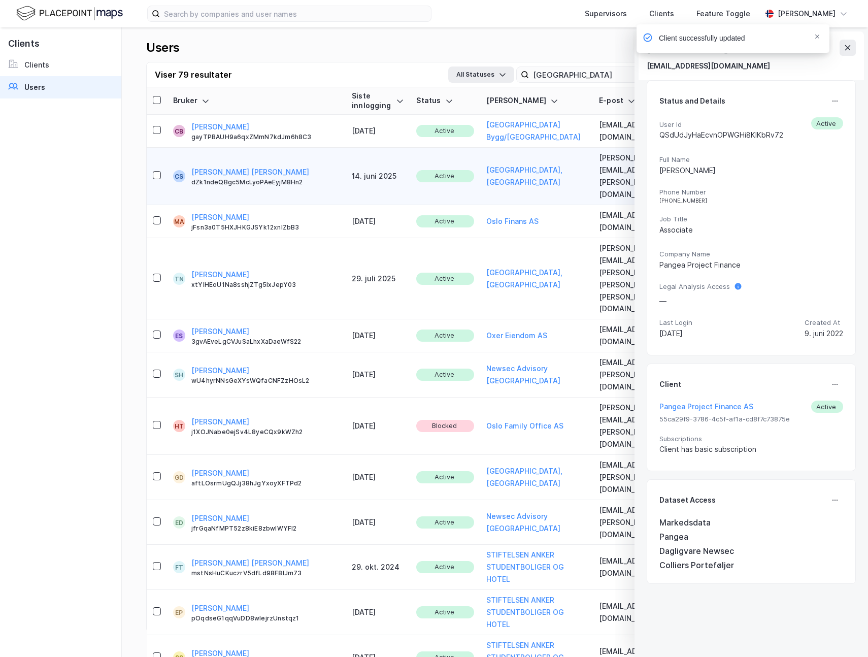
scroll to position [0, 22]
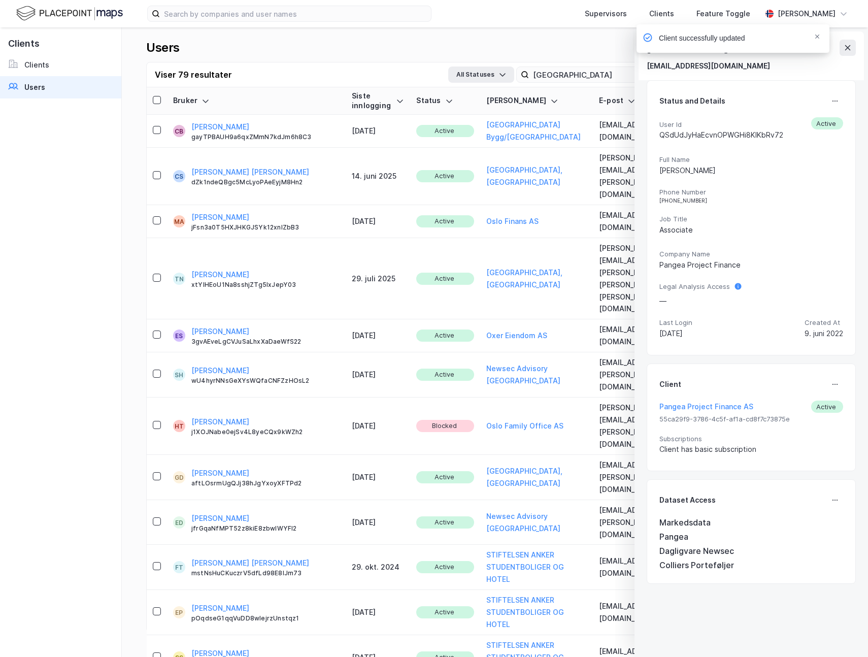
click at [851, 48] on div "Client successfully updated" at bounding box center [763, 41] width 193 height 34
click at [847, 47] on div "Client successfully updated" at bounding box center [763, 41] width 193 height 34
click at [816, 37] on icon "Notifications Alt+T" at bounding box center [817, 37] width 6 height 6
click at [847, 50] on icon at bounding box center [848, 48] width 8 height 8
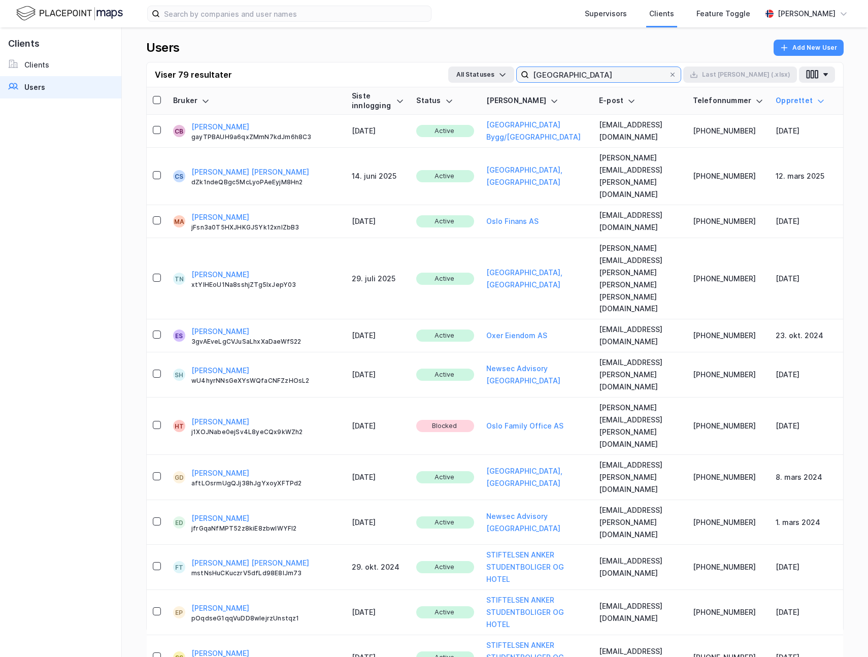
click at [611, 72] on input "oslo" at bounding box center [599, 74] width 140 height 15
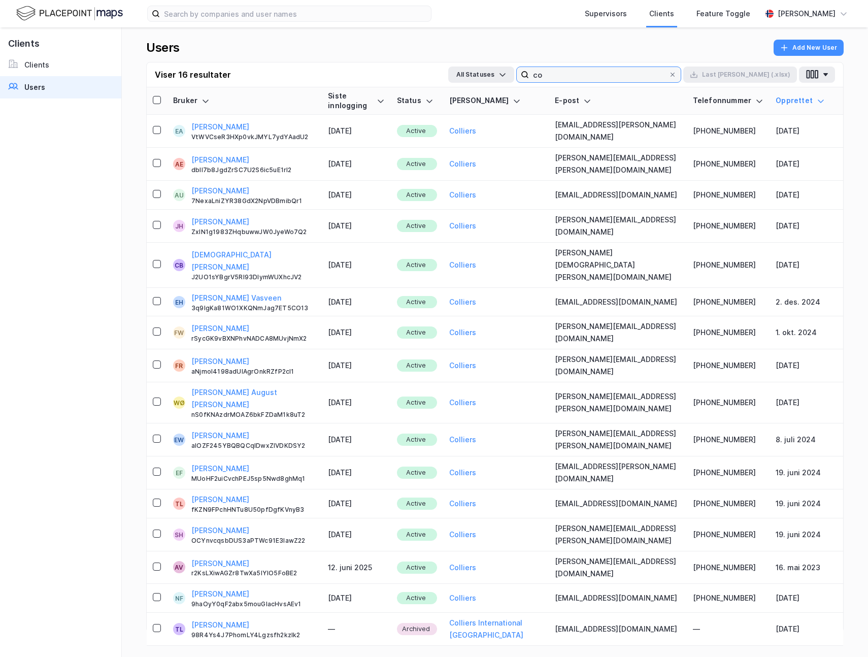
type input "c"
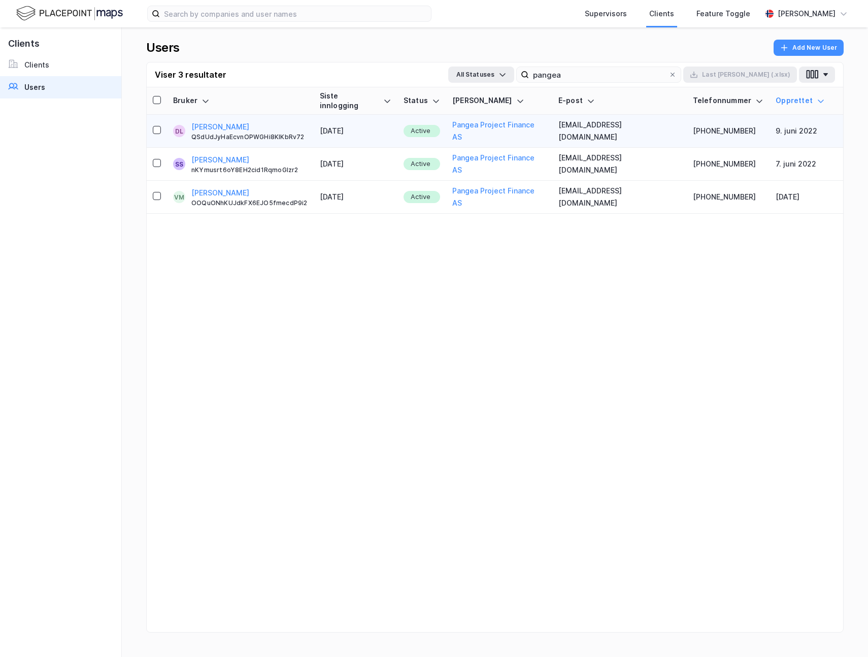
copy tr "dino.ligonja@bby.oslo.kommune.n"
drag, startPoint x: 550, startPoint y: 120, endPoint x: 676, endPoint y: 126, distance: 125.5
click at [676, 126] on tr "DL Dino Ligonja QSdUdJyHaEcvnOPWGHi8KIKbRv72 1. sep. 2025 Active Pangea Project…" at bounding box center [495, 131] width 696 height 33
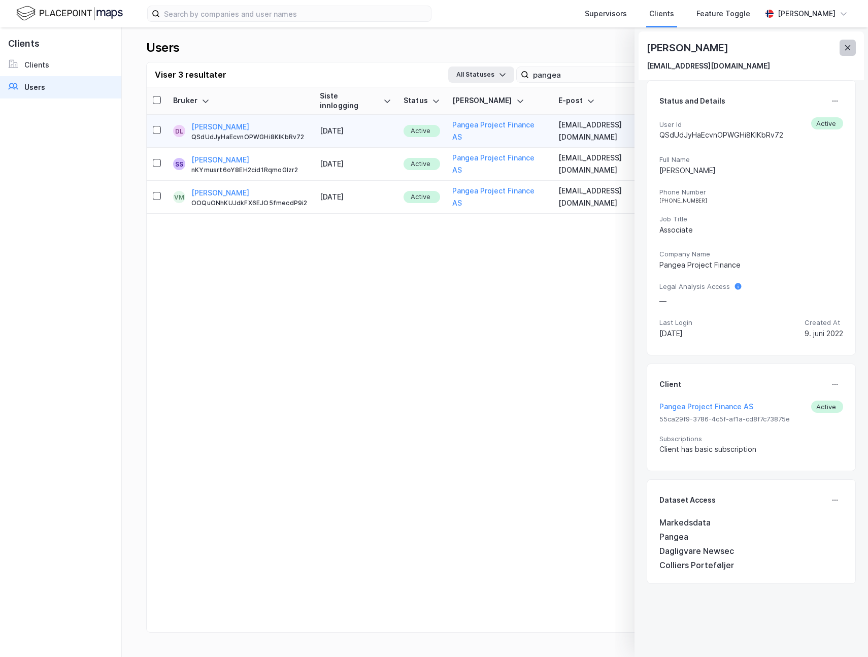
click at [855, 50] on button at bounding box center [848, 48] width 16 height 16
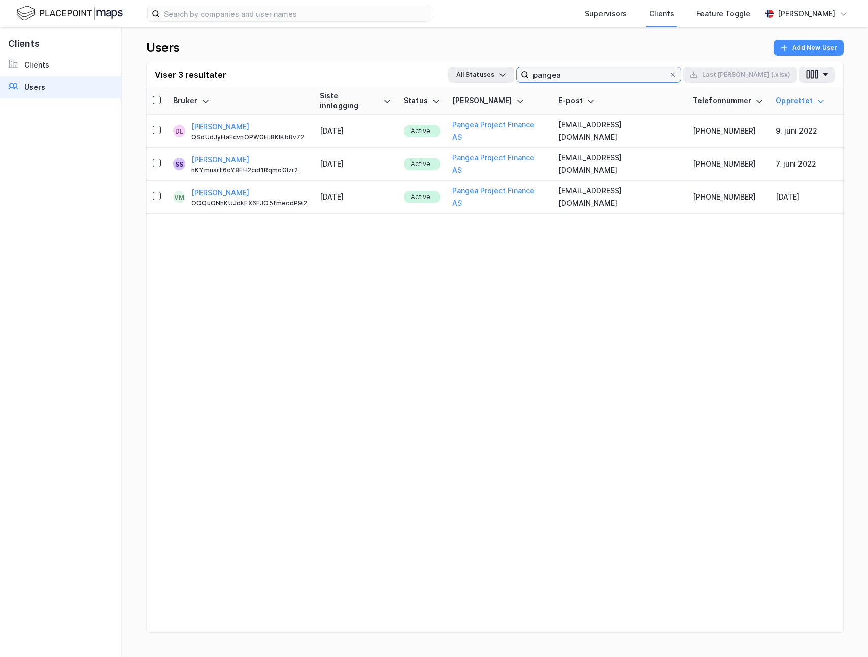
click at [620, 78] on input "pangea" at bounding box center [599, 74] width 140 height 15
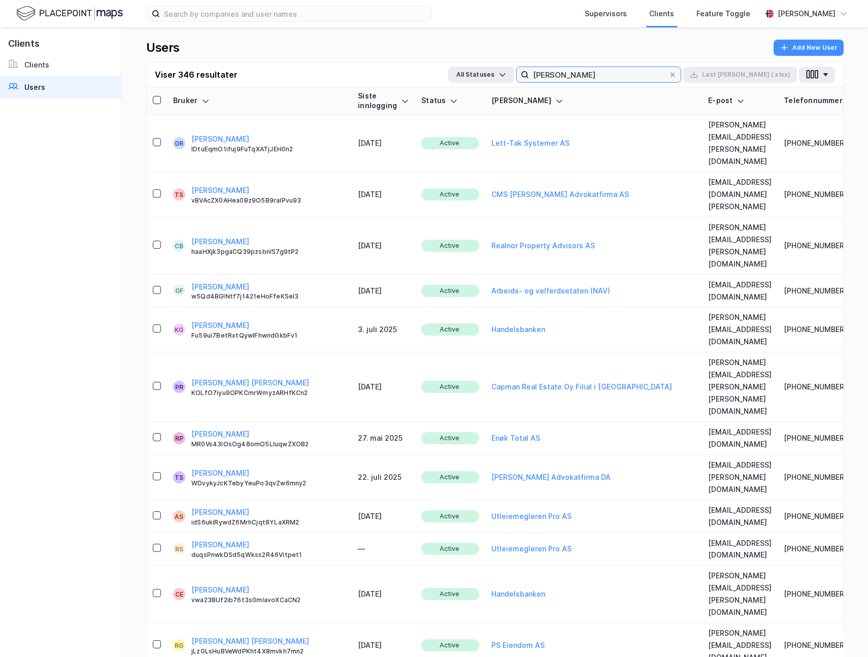
type input "ronny"
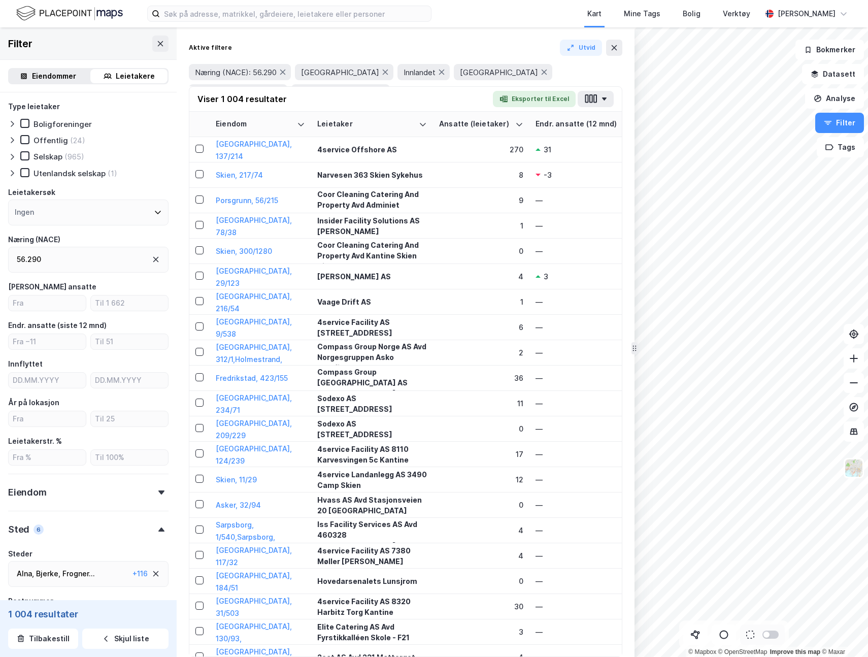
click at [421, 86] on button "1 mer" at bounding box center [407, 92] width 27 height 13
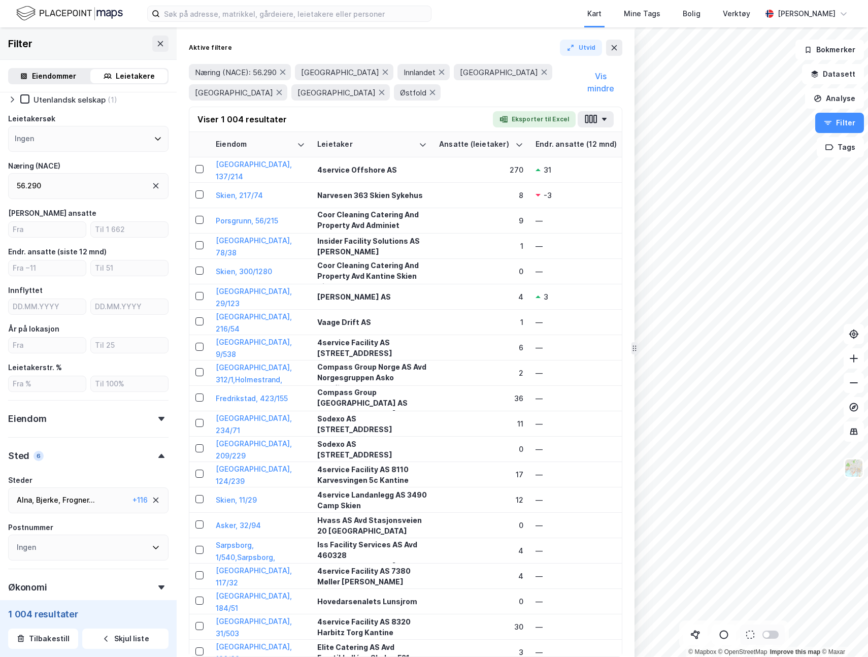
scroll to position [73, 0]
click at [55, 228] on input "number" at bounding box center [47, 230] width 77 height 15
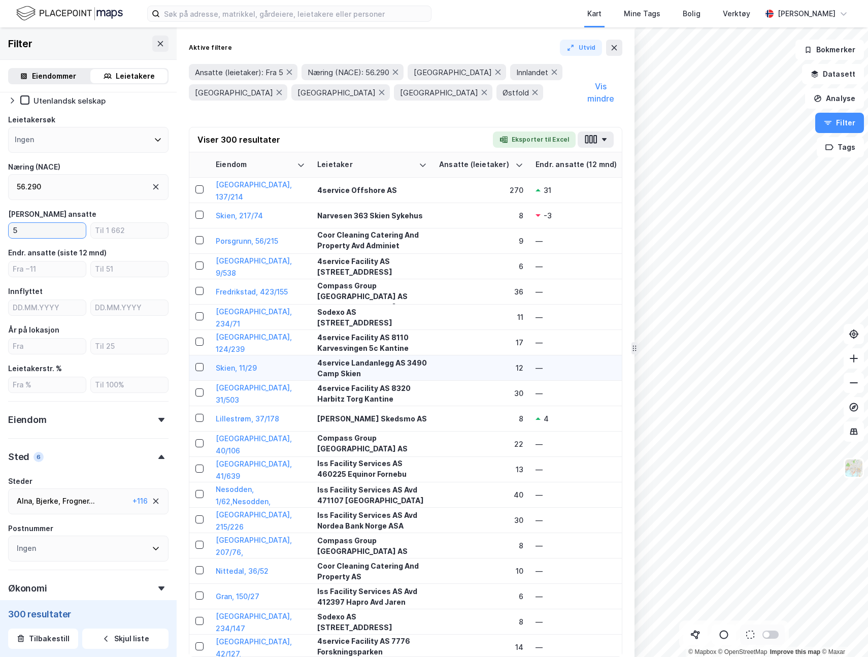
type input "5"
click at [615, 48] on icon at bounding box center [614, 48] width 8 height 8
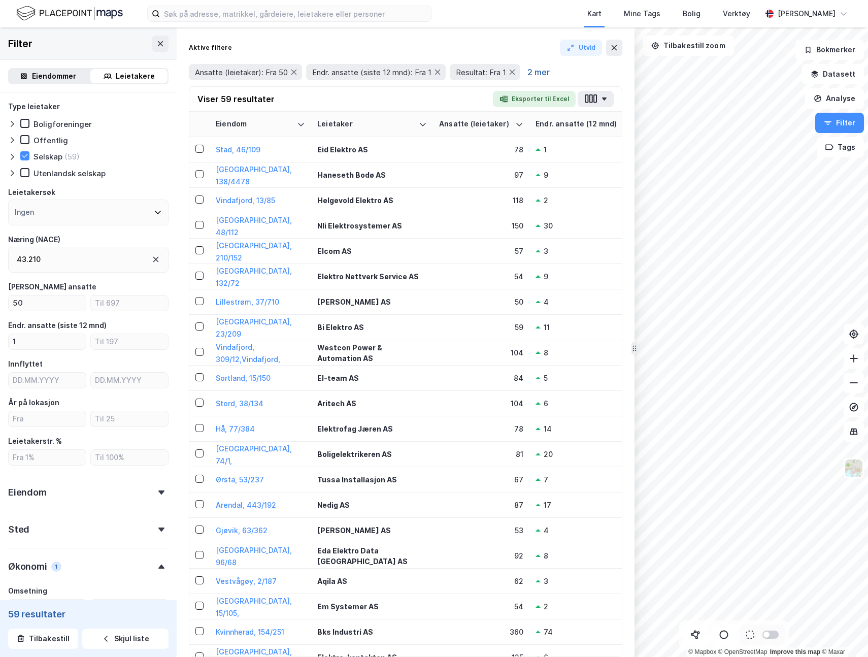
click at [545, 68] on button "2 mer" at bounding box center [538, 71] width 28 height 13
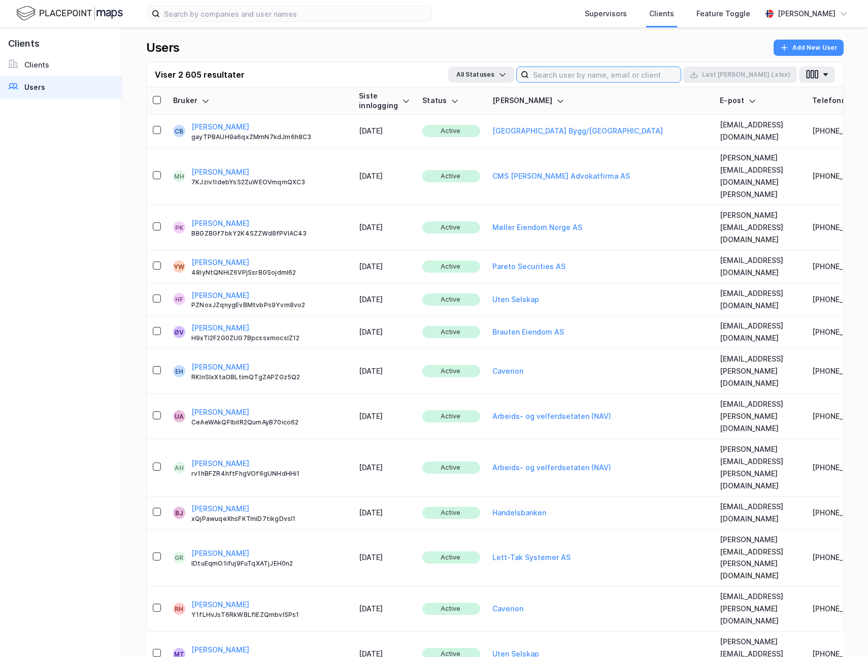
click at [598, 78] on input at bounding box center [605, 74] width 152 height 15
type input "ronny"
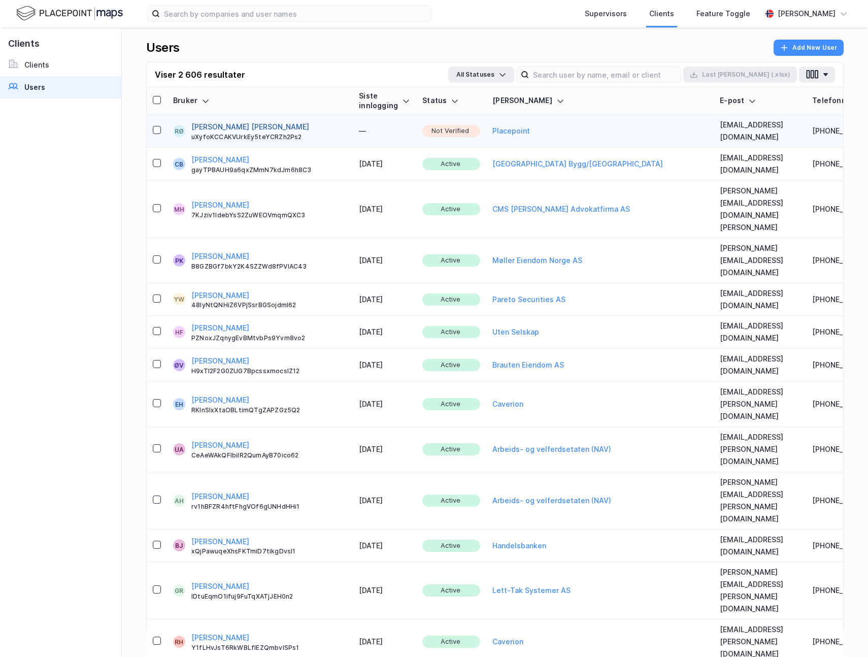
click at [247, 124] on button "[PERSON_NAME] [PERSON_NAME]" at bounding box center [250, 127] width 118 height 12
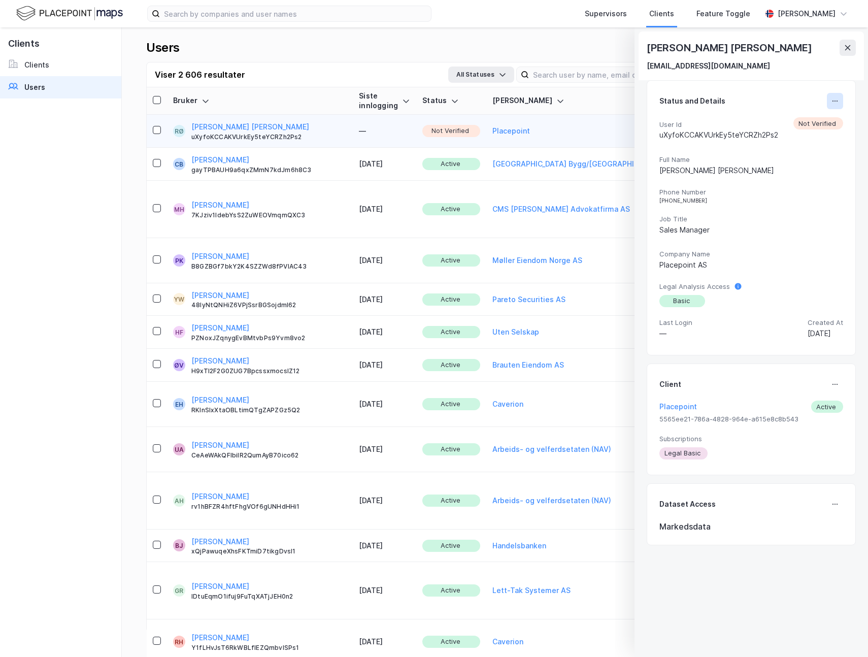
click at [831, 104] on icon at bounding box center [835, 101] width 8 height 8
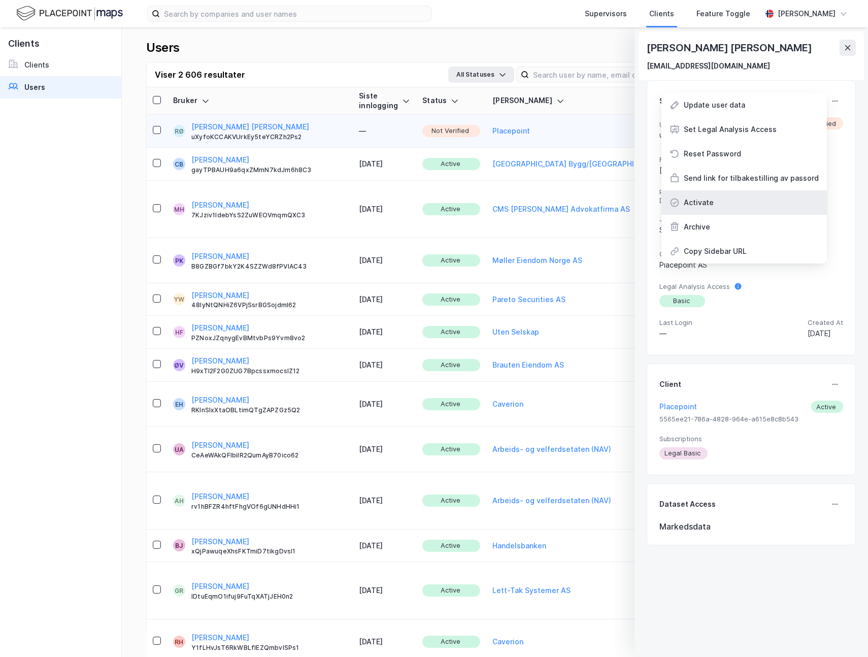
click at [721, 198] on div "Activate" at bounding box center [743, 202] width 165 height 24
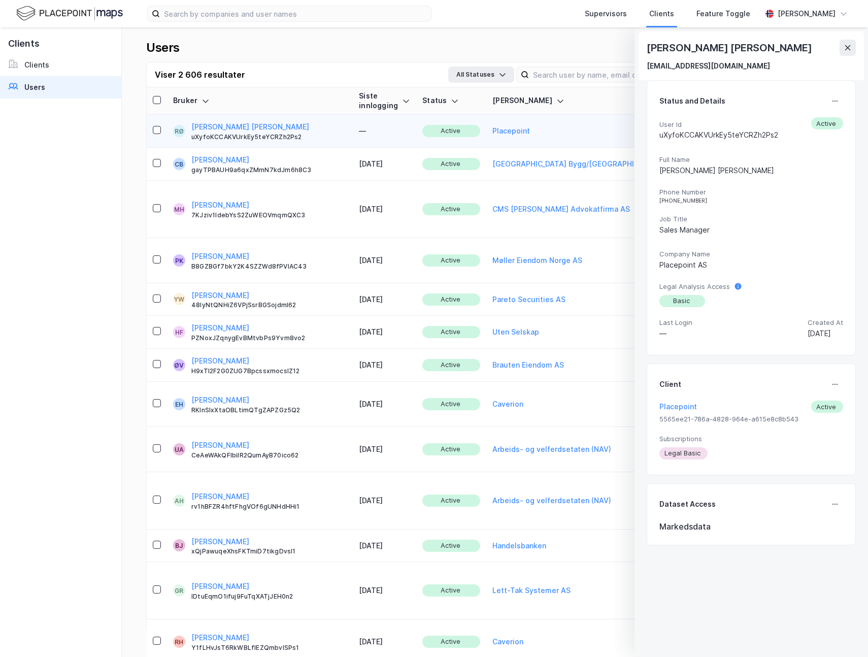
click at [839, 43] on div "[PERSON_NAME] [PERSON_NAME]" at bounding box center [751, 48] width 209 height 16
click at [842, 46] on button at bounding box center [848, 48] width 16 height 16
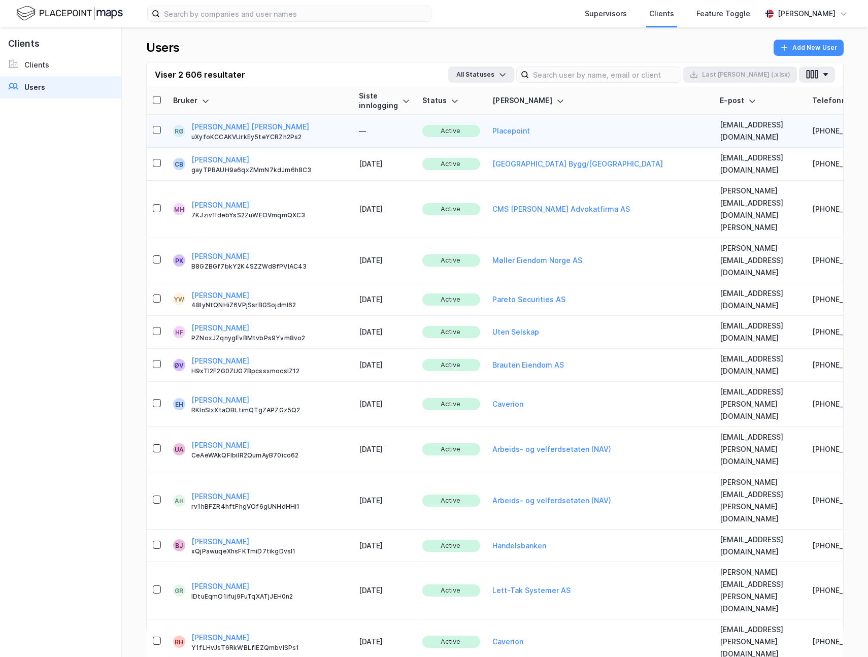
click at [607, 85] on div "Viser 2 606 resultater All Statuses Last ned (.xlsx)" at bounding box center [495, 74] width 696 height 25
click at [604, 79] on input at bounding box center [605, 74] width 152 height 15
click at [431, 75] on div "Viser 2 606 resultater All Statuses Last ned (.xlsx)" at bounding box center [495, 74] width 696 height 25
click at [590, 71] on input at bounding box center [605, 74] width 152 height 15
click at [388, 56] on div "Users Add New User" at bounding box center [494, 51] width 697 height 22
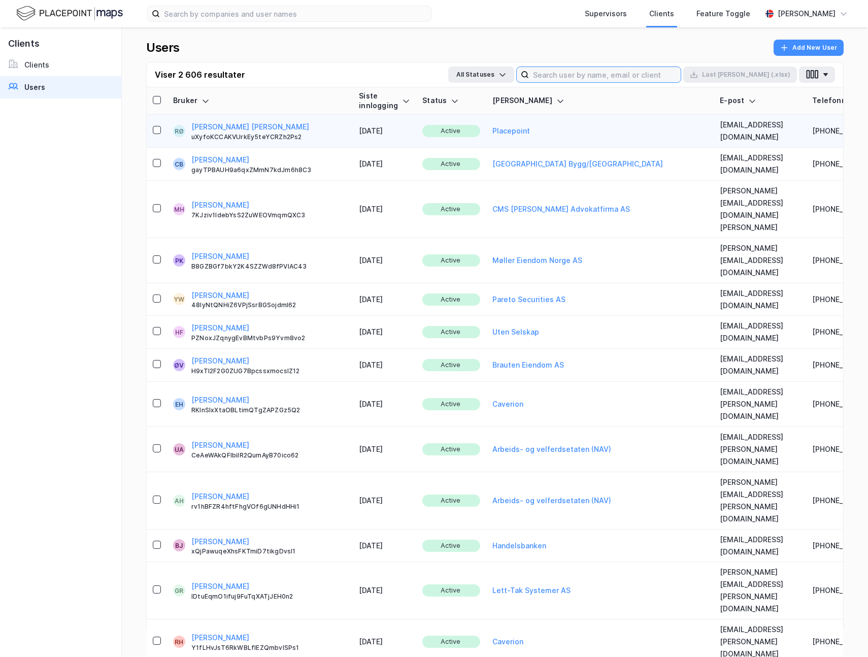
click at [605, 74] on input at bounding box center [605, 74] width 152 height 15
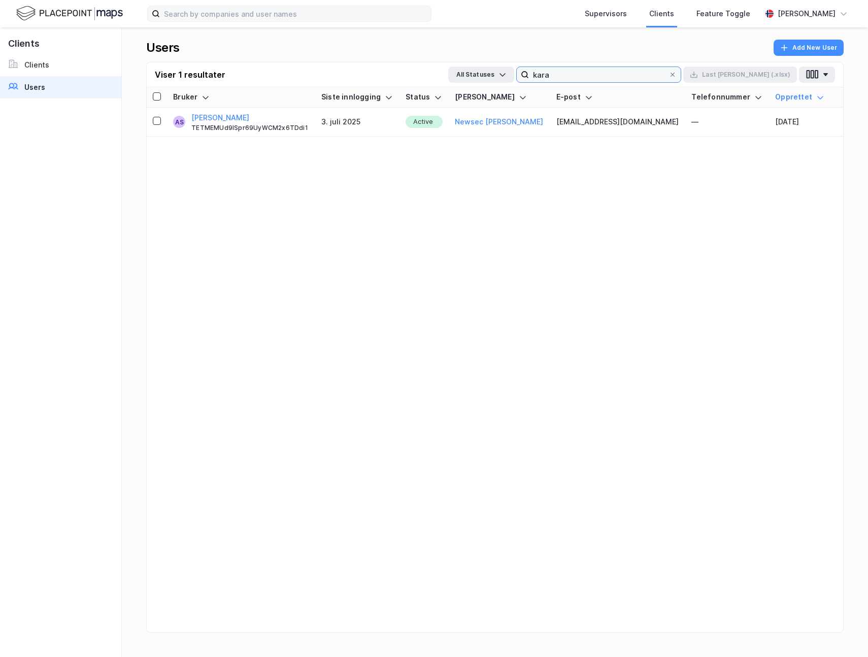
type input "kara"
click at [592, 74] on input "kara" at bounding box center [599, 74] width 140 height 15
click at [616, 68] on input "kara" at bounding box center [599, 74] width 140 height 15
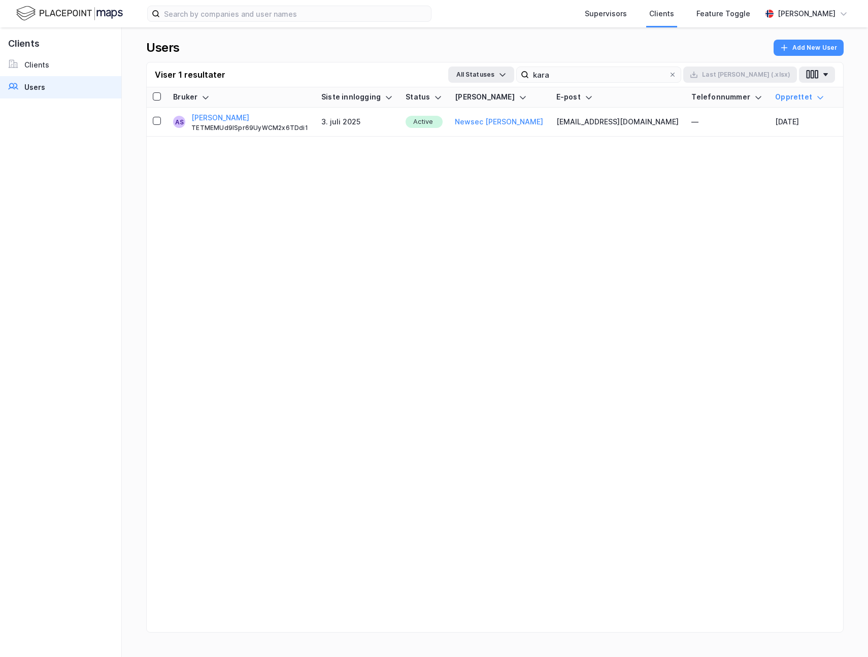
click at [610, 53] on div "Users Add New User" at bounding box center [494, 51] width 697 height 22
click at [675, 76] on icon at bounding box center [673, 75] width 4 height 4
click at [669, 76] on input "kara" at bounding box center [599, 74] width 140 height 15
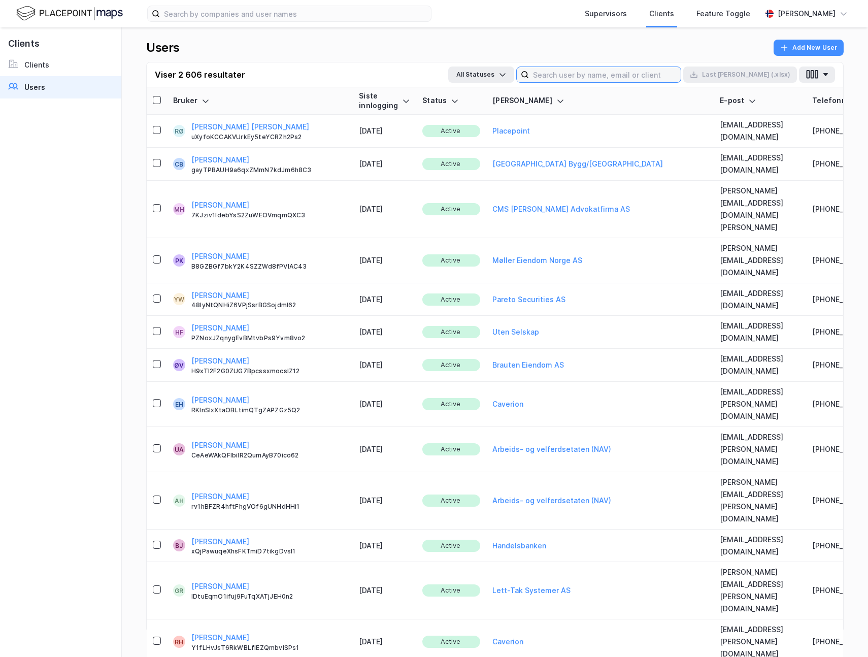
click at [592, 74] on input at bounding box center [605, 74] width 152 height 15
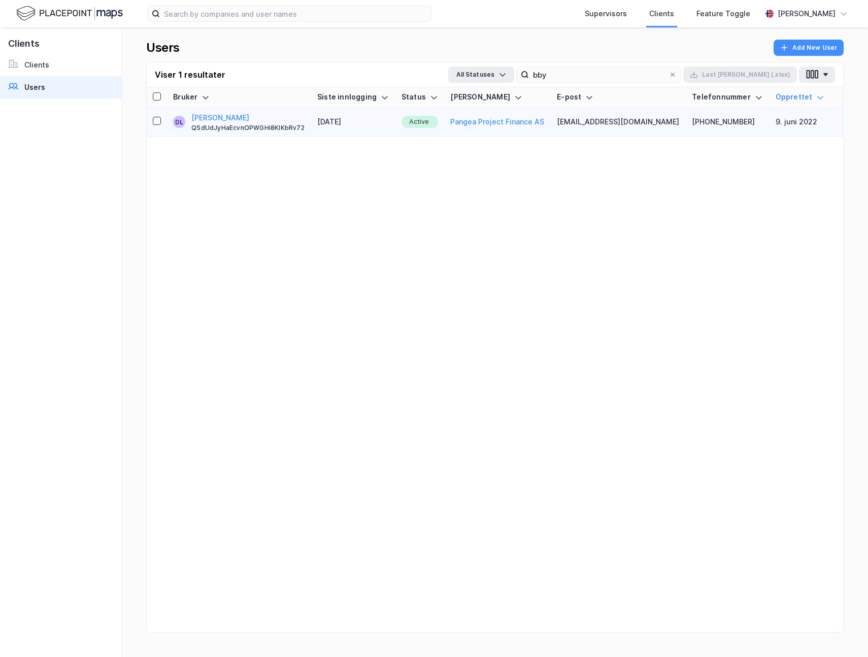
drag, startPoint x: 552, startPoint y: 119, endPoint x: 676, endPoint y: 122, distance: 123.9
click at [676, 122] on td "[EMAIL_ADDRESS][DOMAIN_NAME]" at bounding box center [618, 122] width 135 height 29
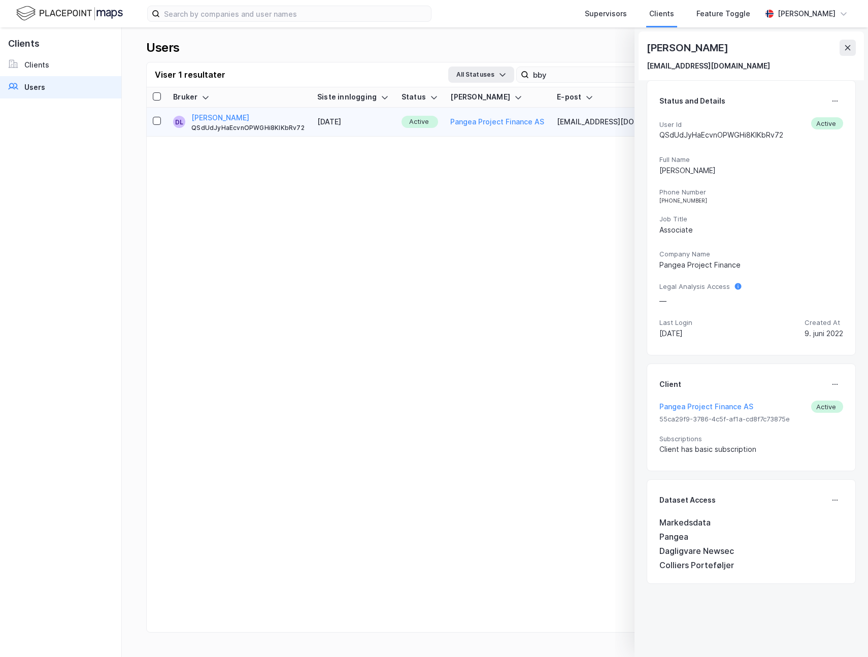
click at [856, 42] on div "Dino Ligonja dino.ligonja@bby.oslo.kommune.no" at bounding box center [751, 55] width 225 height 49
click at [850, 44] on icon at bounding box center [848, 48] width 8 height 8
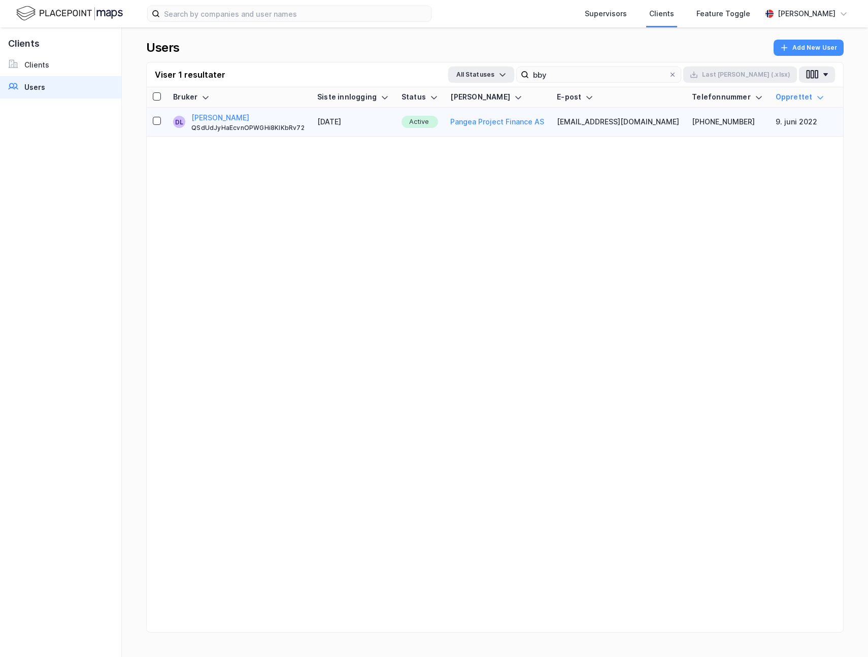
click at [645, 118] on td "[EMAIL_ADDRESS][DOMAIN_NAME]" at bounding box center [618, 122] width 135 height 29
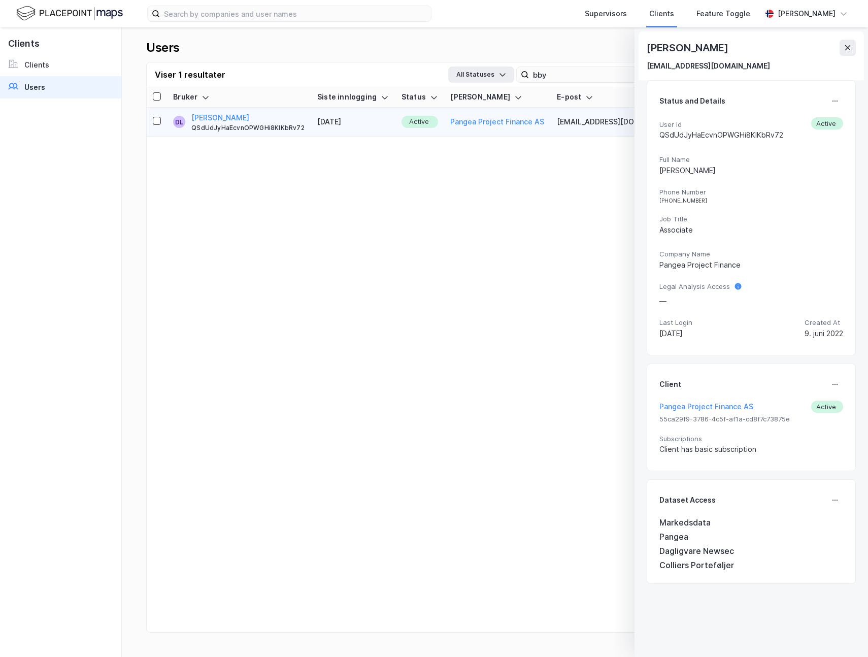
click at [645, 118] on td "[EMAIL_ADDRESS][DOMAIN_NAME]" at bounding box center [618, 122] width 135 height 29
click at [684, 70] on div "[EMAIL_ADDRESS][DOMAIN_NAME]" at bounding box center [708, 66] width 123 height 12
click at [851, 47] on button at bounding box center [848, 48] width 16 height 16
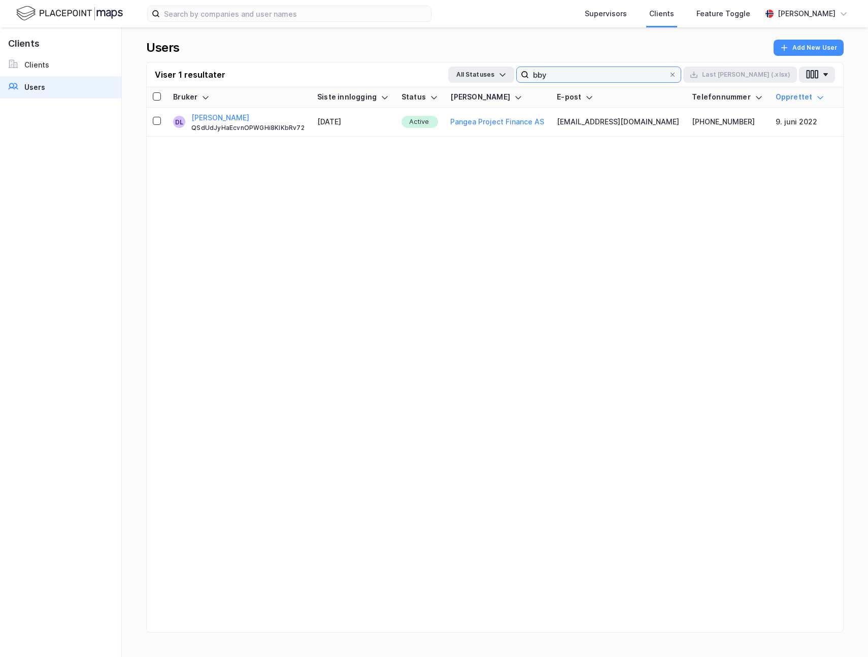
click at [601, 69] on input "bby" at bounding box center [599, 74] width 140 height 15
click at [601, 68] on input "bby" at bounding box center [599, 74] width 140 height 15
click at [633, 79] on input "avantor" at bounding box center [599, 74] width 140 height 15
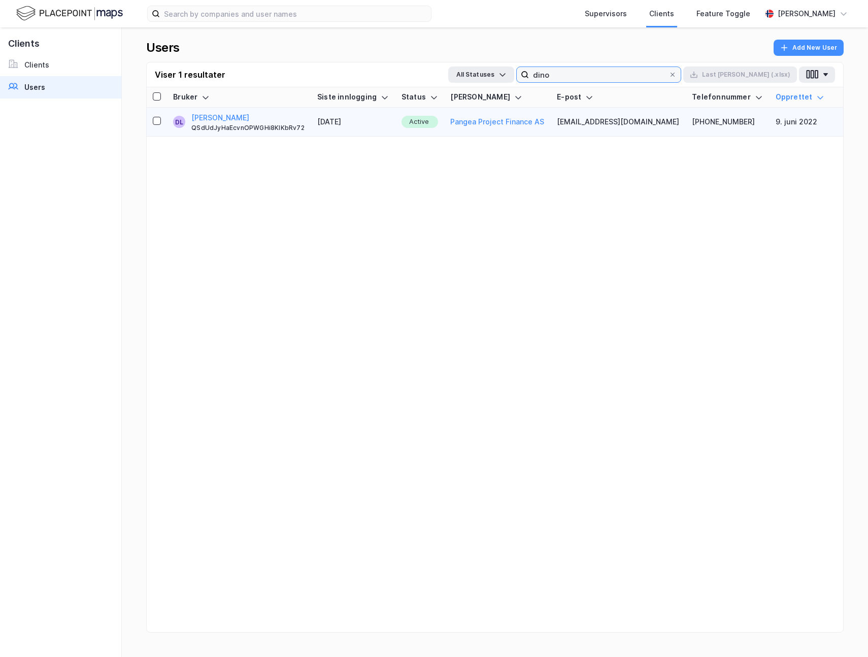
type input "dino"
copy td "[EMAIL_ADDRESS][DOMAIN_NAME]"
drag, startPoint x: 554, startPoint y: 121, endPoint x: 681, endPoint y: 122, distance: 126.9
click at [681, 122] on td "[EMAIL_ADDRESS][DOMAIN_NAME]" at bounding box center [618, 122] width 135 height 29
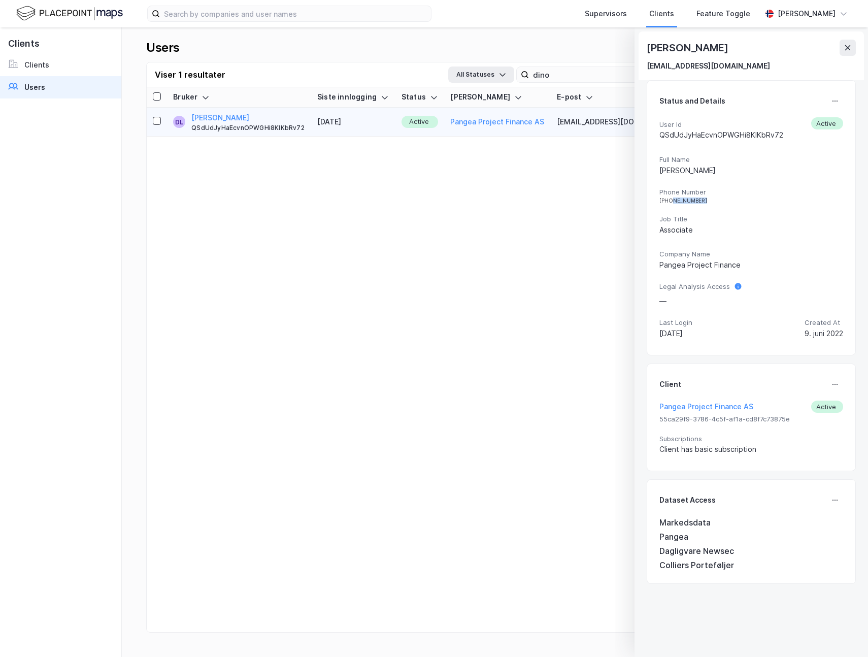
drag, startPoint x: 713, startPoint y: 199, endPoint x: 671, endPoint y: 199, distance: 41.6
click at [671, 199] on div "[PHONE_NUMBER]" at bounding box center [751, 200] width 184 height 6
copy div "949 79 894"
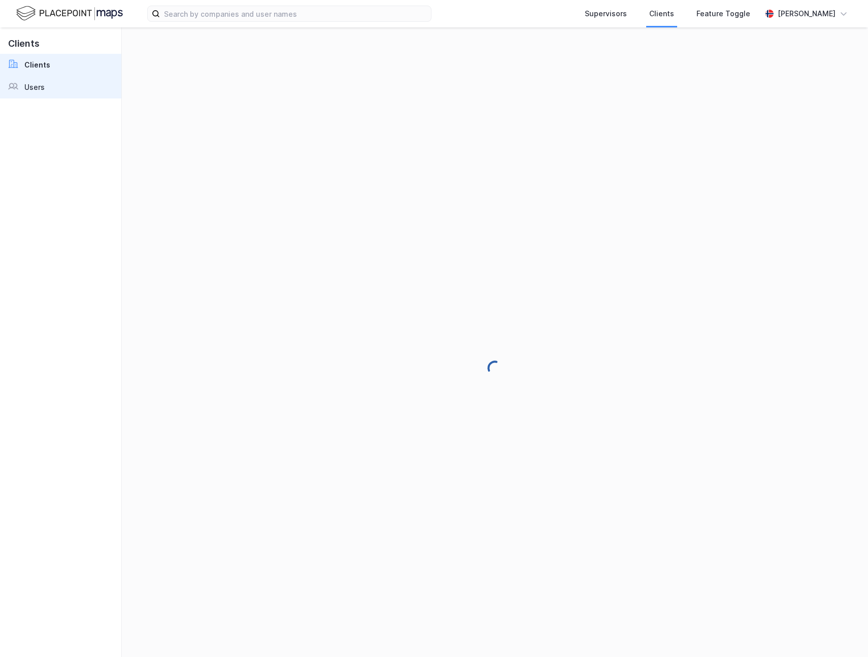
click at [54, 89] on link "Users" at bounding box center [60, 87] width 121 height 22
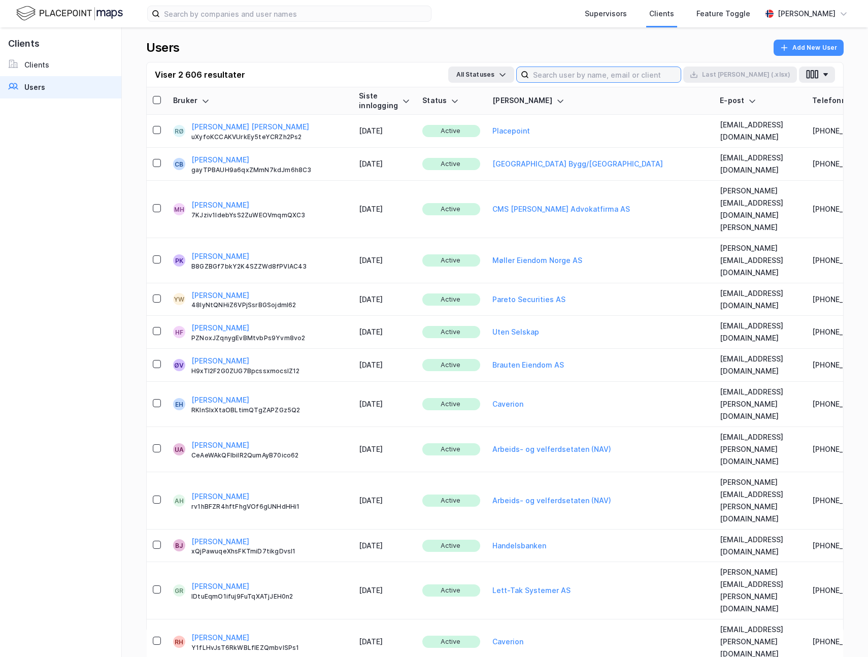
click at [614, 68] on input at bounding box center [605, 74] width 152 height 15
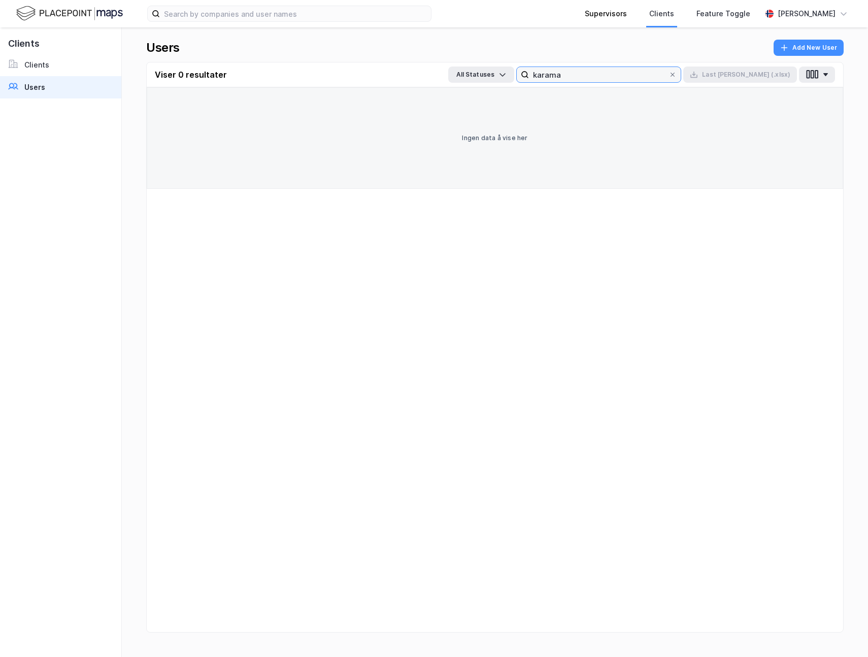
type input "karama"
